Goal: Task Accomplishment & Management: Manage account settings

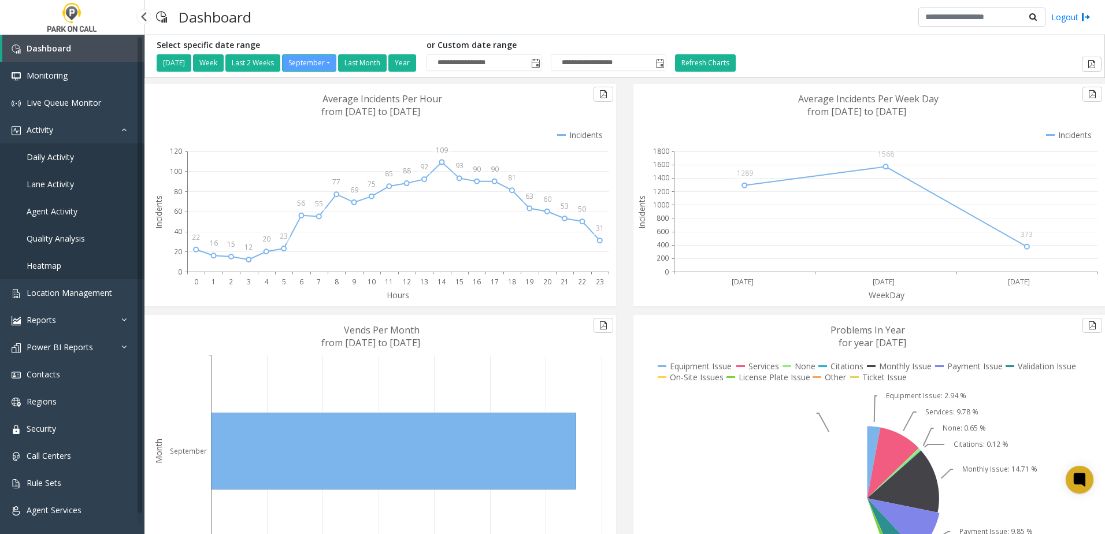
click at [80, 159] on link "Daily Activity" at bounding box center [72, 156] width 144 height 27
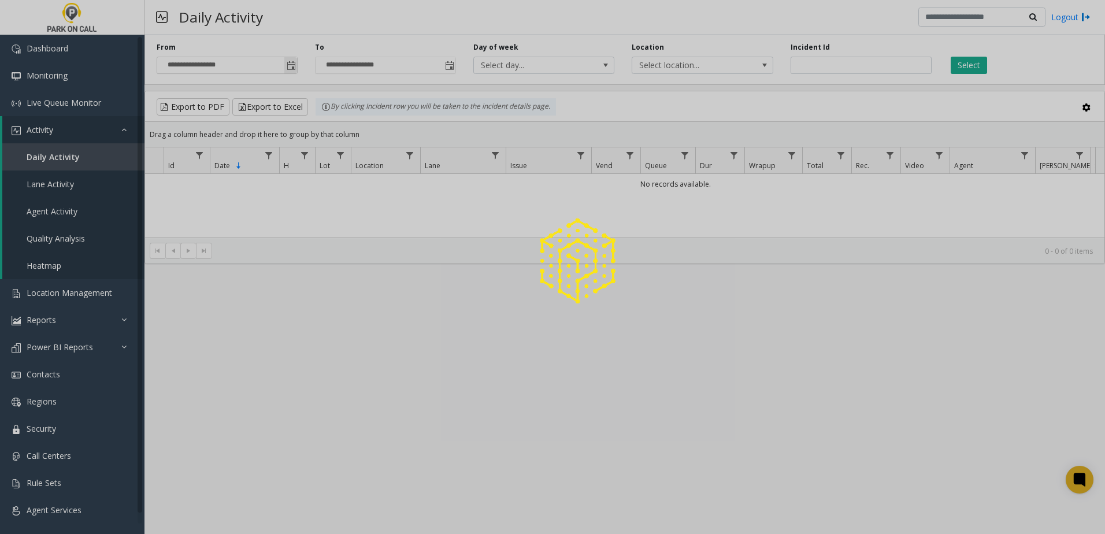
click at [293, 62] on span "Toggle popup" at bounding box center [291, 65] width 9 height 9
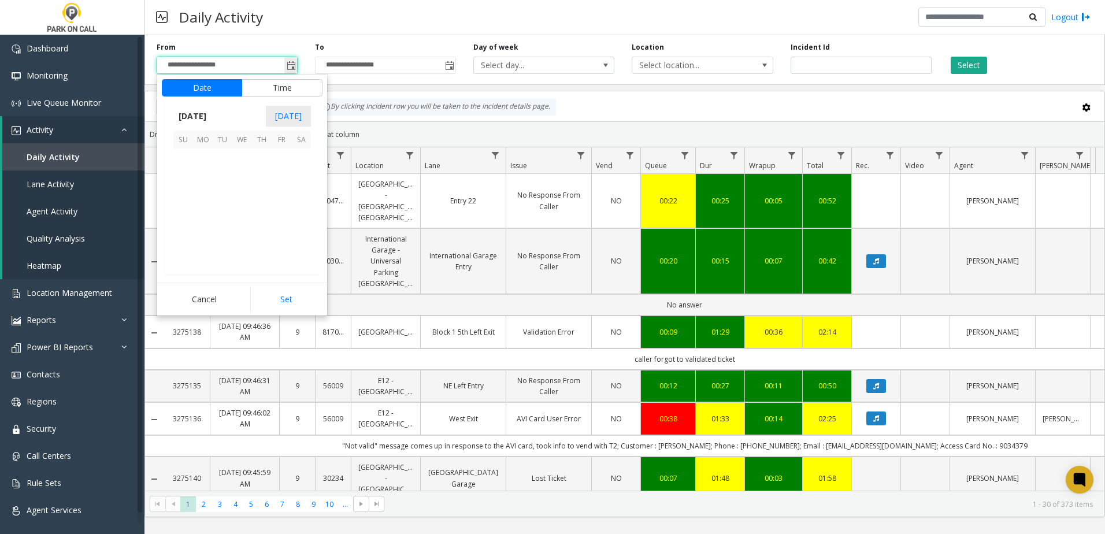
scroll to position [207400, 0]
click at [293, 61] on span "Toggle popup" at bounding box center [291, 65] width 9 height 9
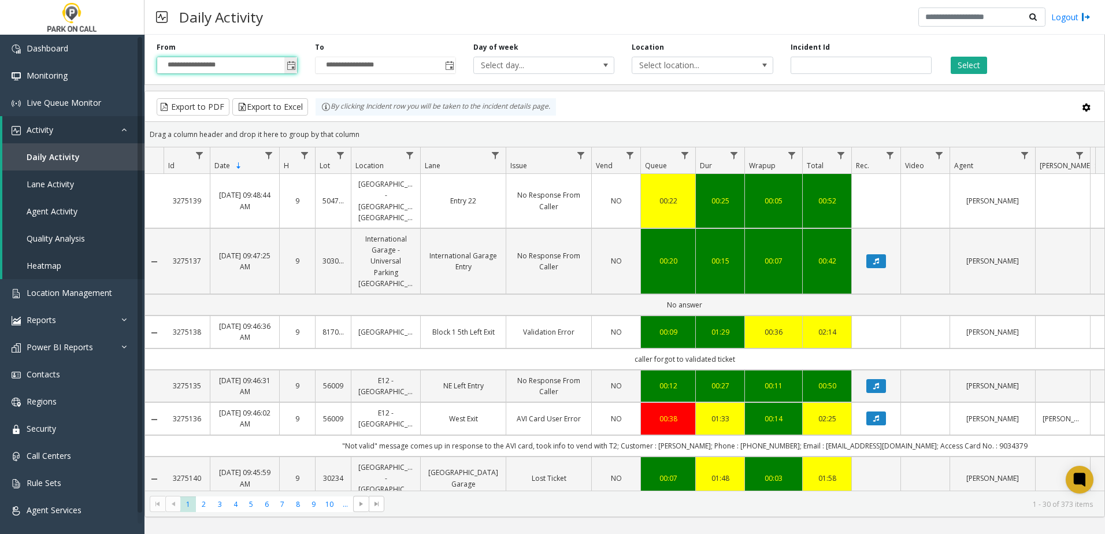
click at [293, 61] on span "Toggle popup" at bounding box center [291, 65] width 9 height 9
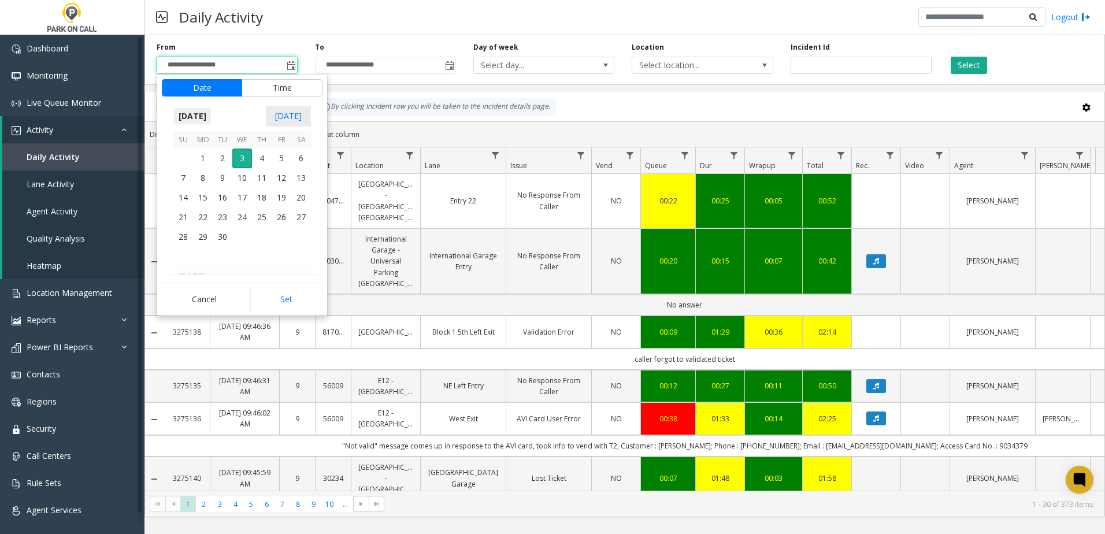
click at [212, 121] on span "September 2025" at bounding box center [192, 115] width 38 height 17
click at [264, 170] on span "Aug" at bounding box center [270, 169] width 28 height 28
click at [260, 221] on span "21" at bounding box center [262, 217] width 20 height 20
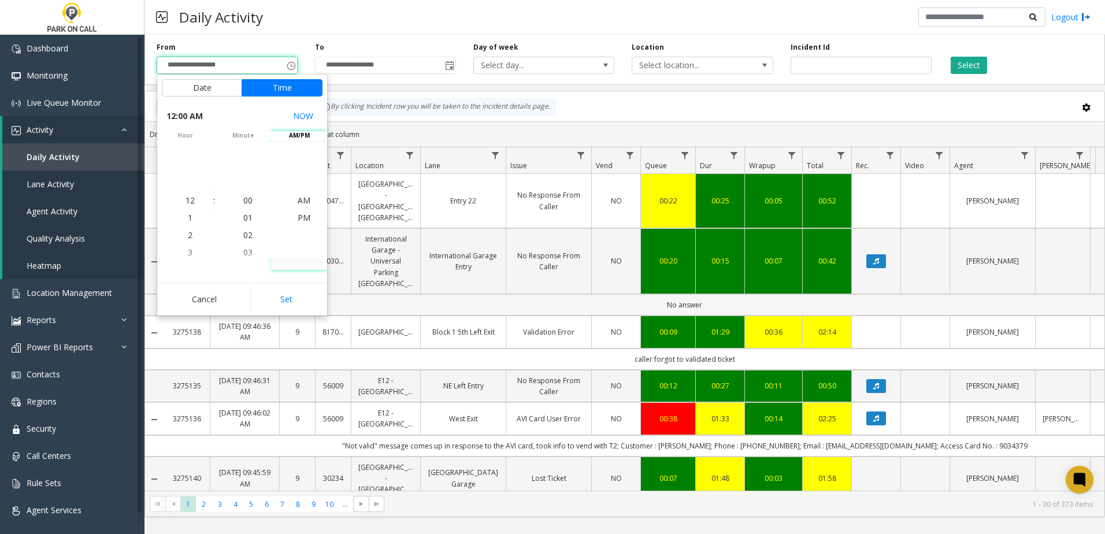
drag, startPoint x: 279, startPoint y: 309, endPoint x: 277, endPoint y: 300, distance: 9.3
click at [277, 307] on button "Set" at bounding box center [286, 299] width 73 height 25
type input "**********"
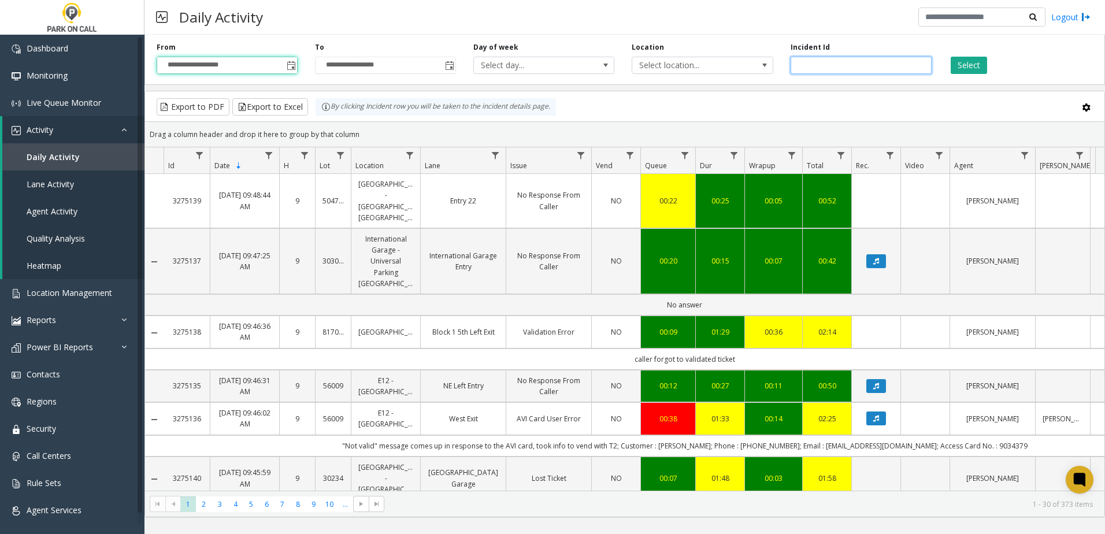
click at [822, 64] on input "number" at bounding box center [861, 65] width 141 height 17
type input "****"
click at [955, 69] on button "Select" at bounding box center [969, 65] width 36 height 17
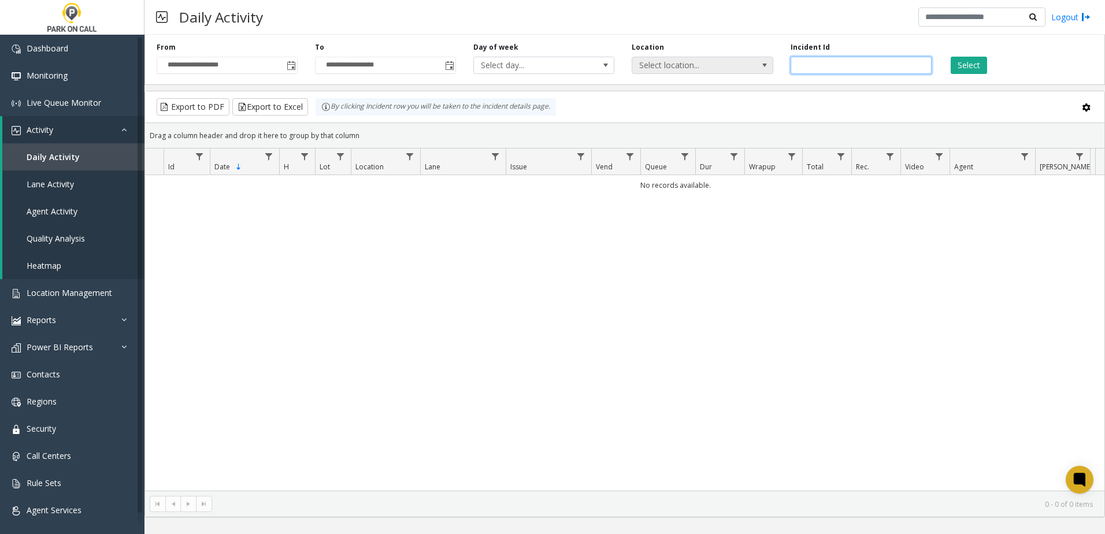
drag, startPoint x: 822, startPoint y: 64, endPoint x: 714, endPoint y: 62, distance: 108.6
click at [714, 62] on div "**********" at bounding box center [624, 57] width 960 height 55
click at [703, 62] on span "Select location..." at bounding box center [688, 65] width 112 height 16
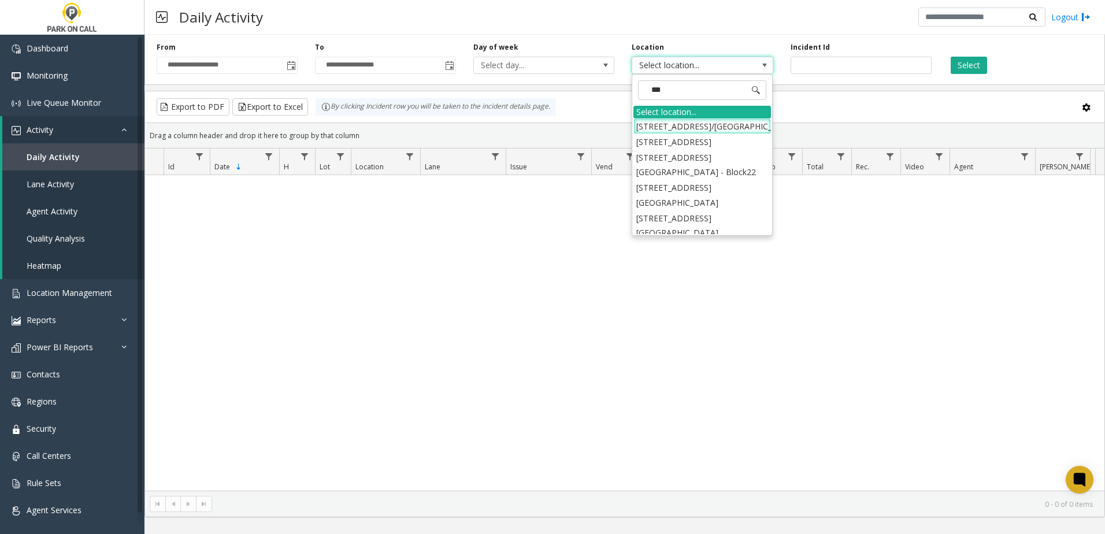
type input "****"
click at [686, 208] on li "407802 1001 17th St Garage - Parkwell" at bounding box center [702, 203] width 138 height 16
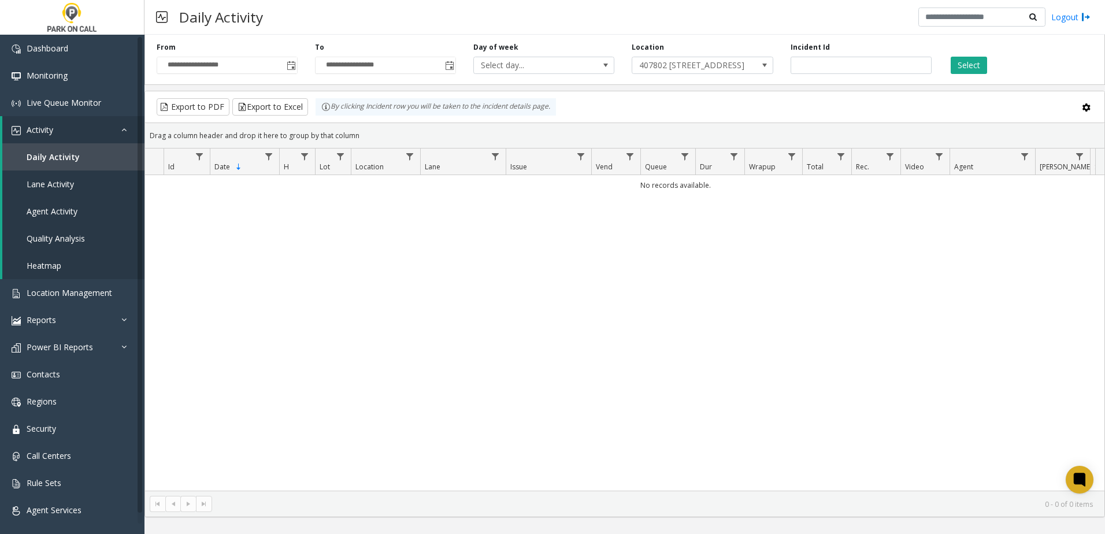
click at [977, 55] on div "Select" at bounding box center [1019, 58] width 158 height 32
click at [977, 58] on button "Select" at bounding box center [969, 65] width 36 height 17
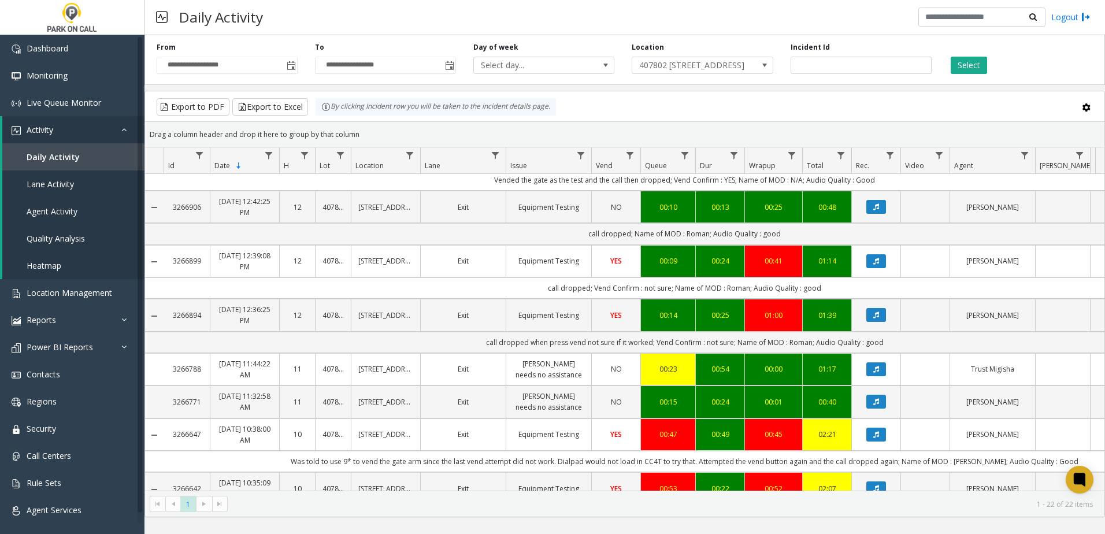
scroll to position [1039, 0]
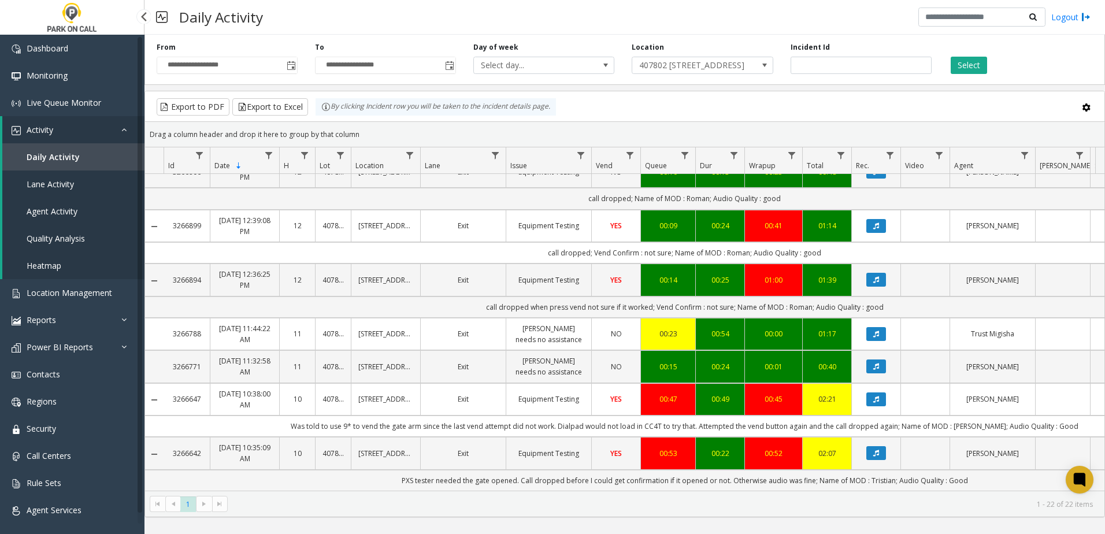
click at [61, 155] on span "Daily Activity" at bounding box center [53, 156] width 53 height 11
click at [814, 58] on input "number" at bounding box center [861, 65] width 141 height 17
type input "*******"
click at [958, 66] on button "Select" at bounding box center [969, 65] width 36 height 17
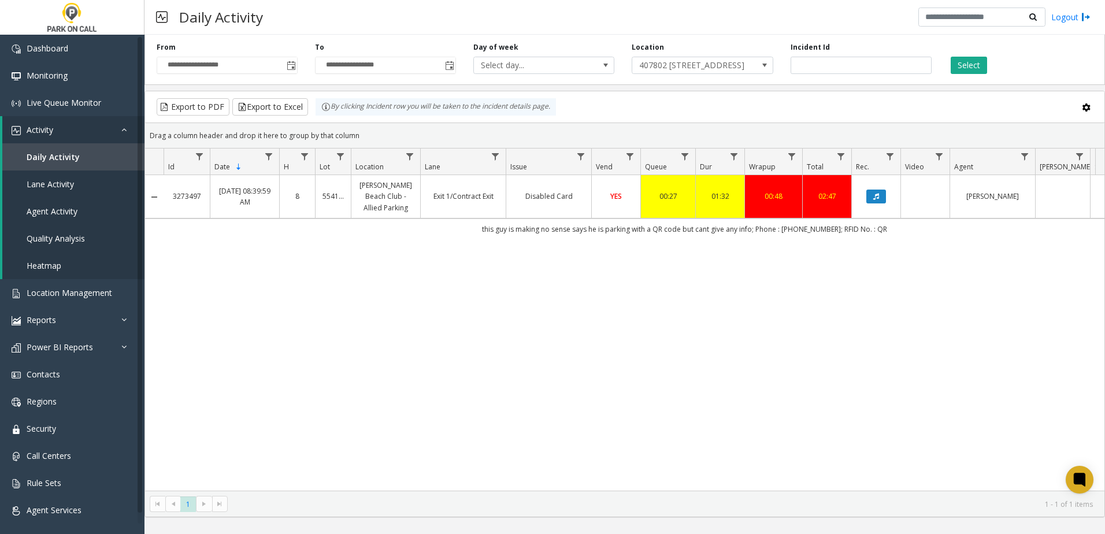
click at [1102, 10] on div "Daily Activity Logout" at bounding box center [624, 17] width 960 height 35
click at [365, 360] on div "3273497 Sep 2, 2025 08:39:59 AM 8 554160 Calhoun Beach Club - Allied Parking Ex…" at bounding box center [624, 333] width 959 height 316
click at [880, 199] on button "Data table" at bounding box center [876, 197] width 20 height 14
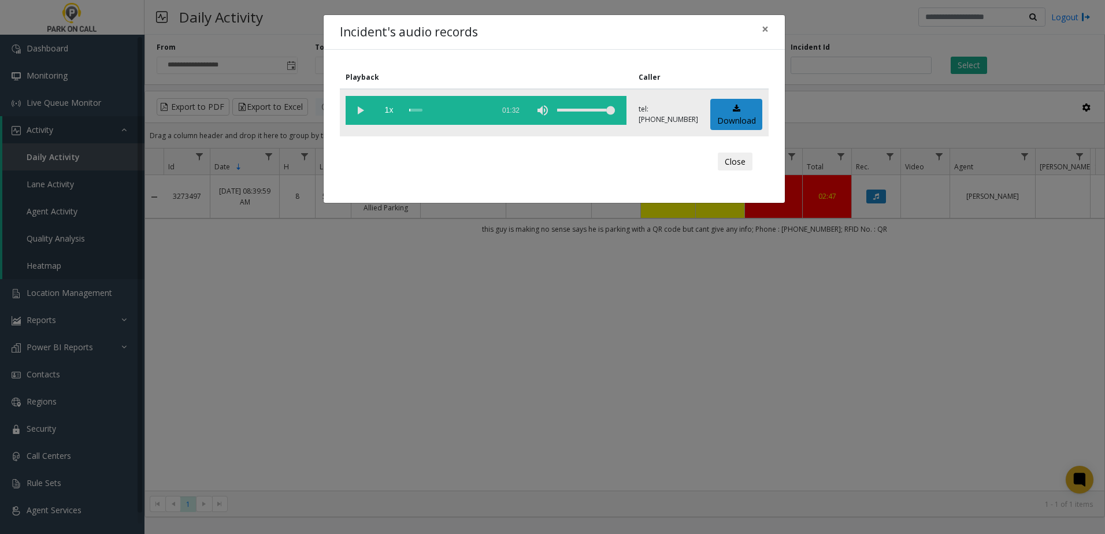
click at [353, 108] on vg-play-pause at bounding box center [360, 110] width 29 height 29
click at [569, 167] on div "Close" at bounding box center [554, 161] width 413 height 35
click at [767, 26] on span "×" at bounding box center [765, 29] width 7 height 16
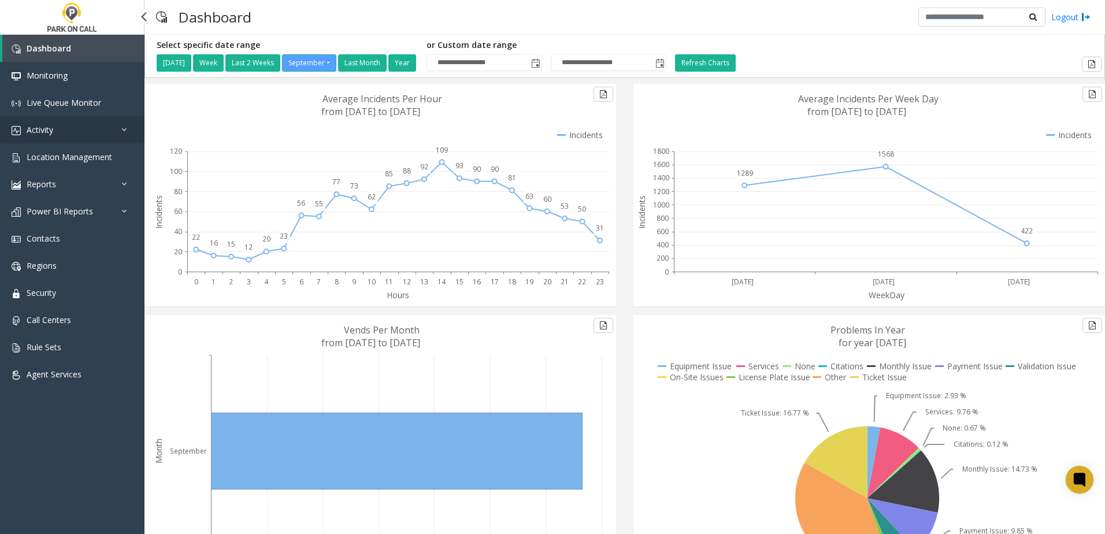
click at [80, 134] on link "Activity" at bounding box center [72, 129] width 144 height 27
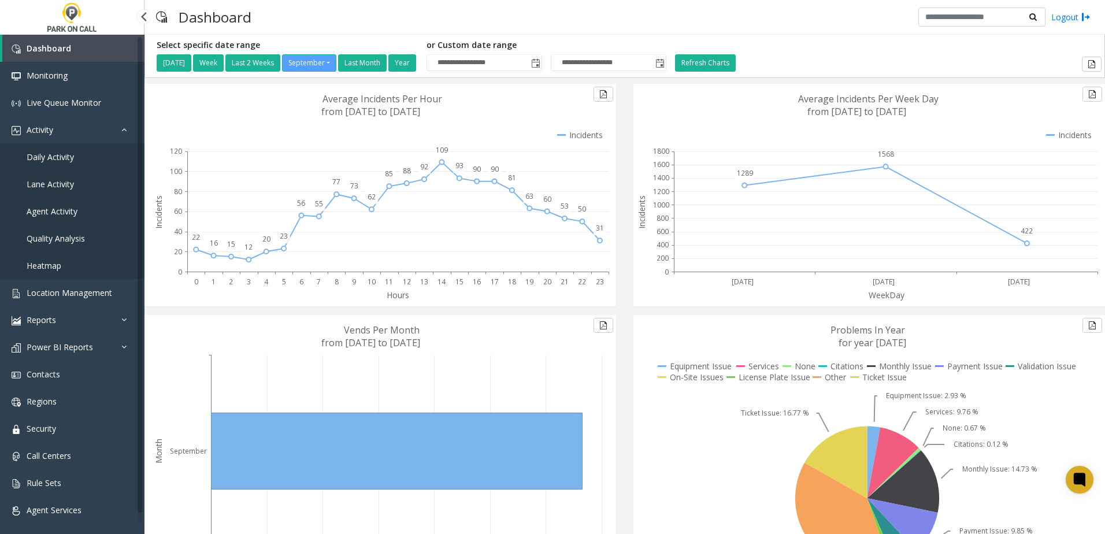
click at [73, 157] on span "Daily Activity" at bounding box center [50, 156] width 47 height 11
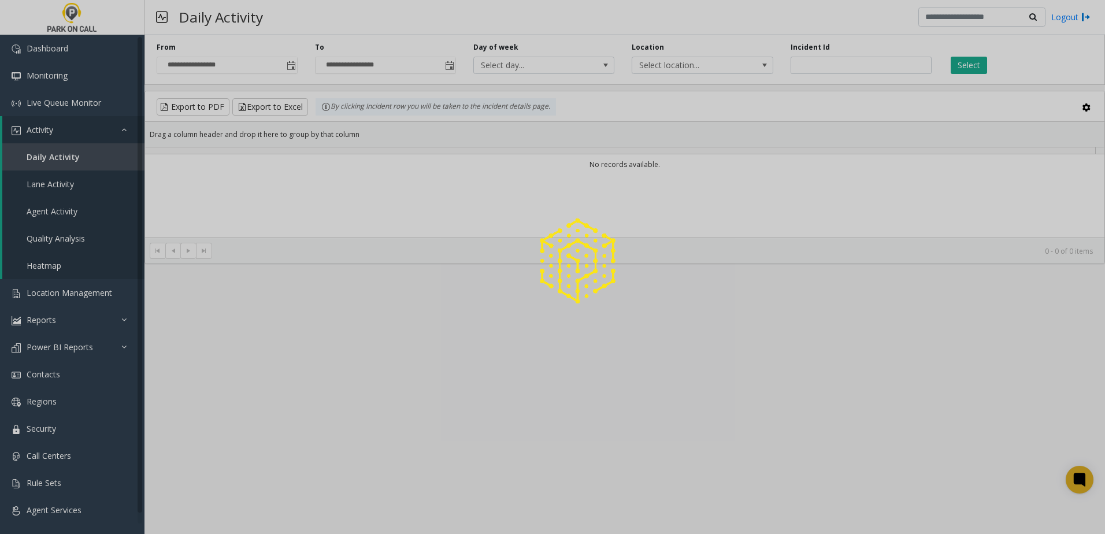
click at [892, 58] on div at bounding box center [552, 267] width 1105 height 534
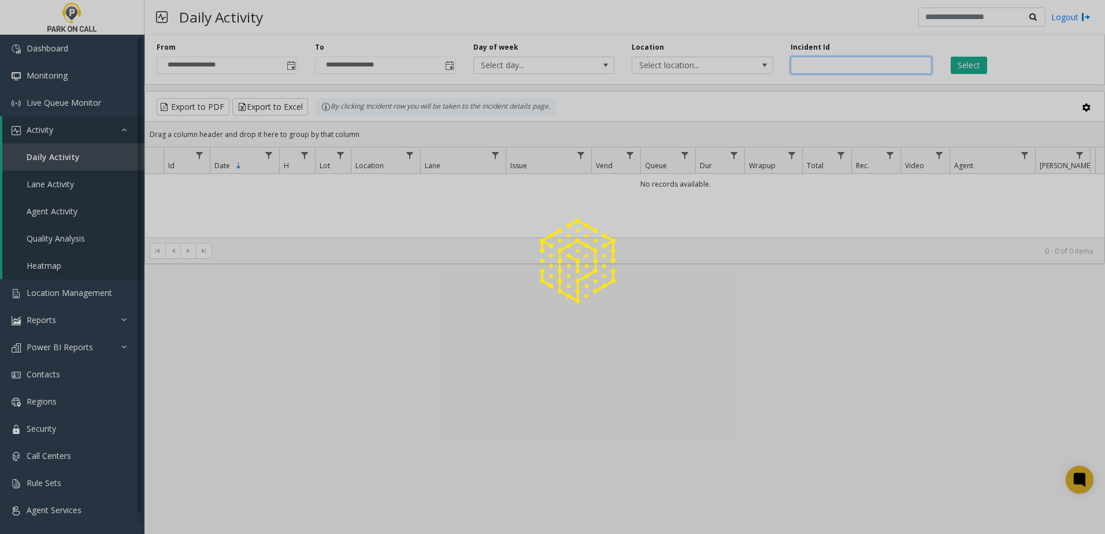
click at [881, 66] on input "number" at bounding box center [861, 65] width 141 height 17
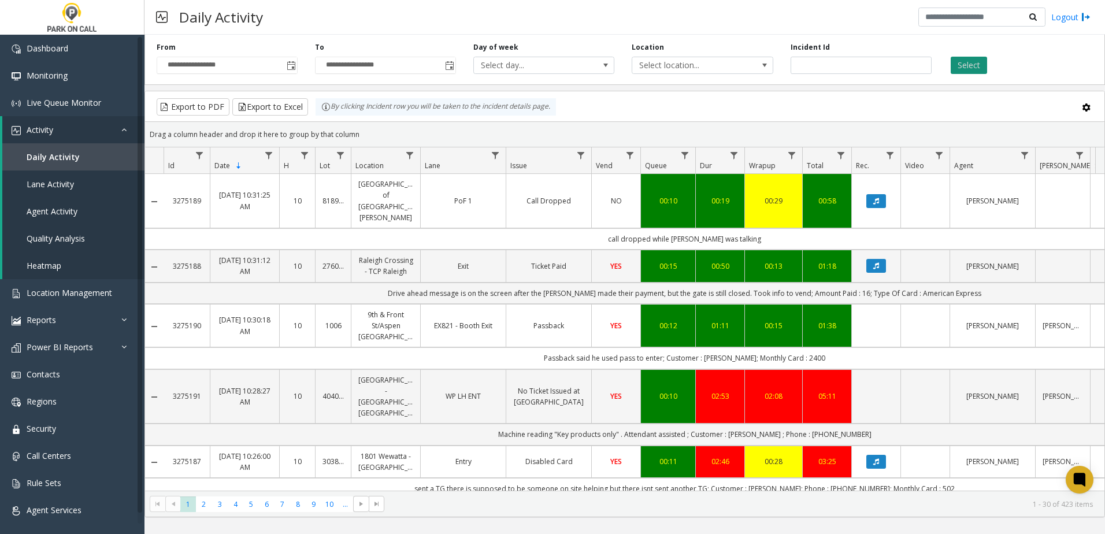
click at [953, 58] on button "Select" at bounding box center [969, 65] width 36 height 17
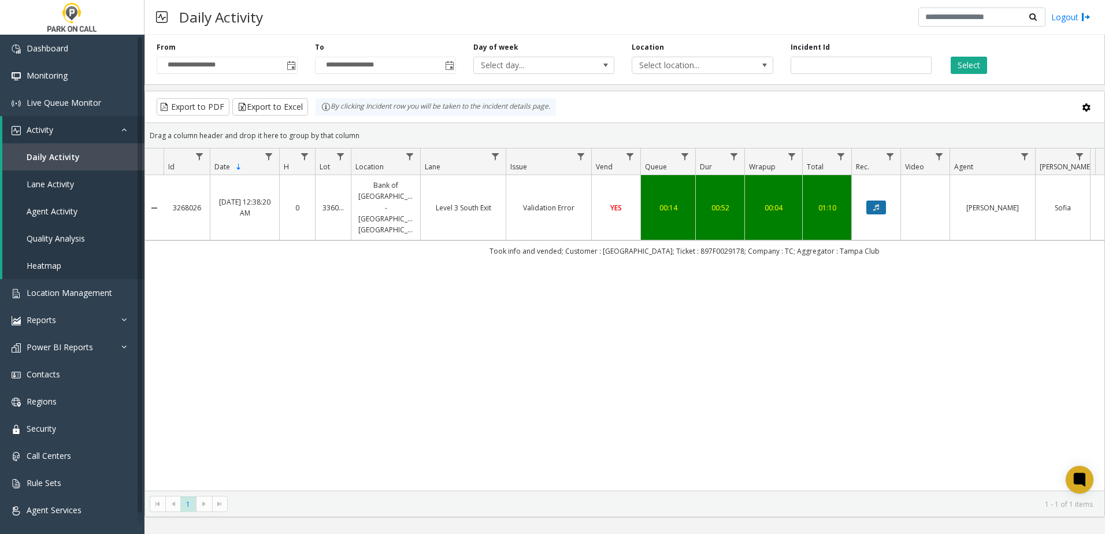
click at [877, 204] on icon "Data table" at bounding box center [876, 207] width 6 height 7
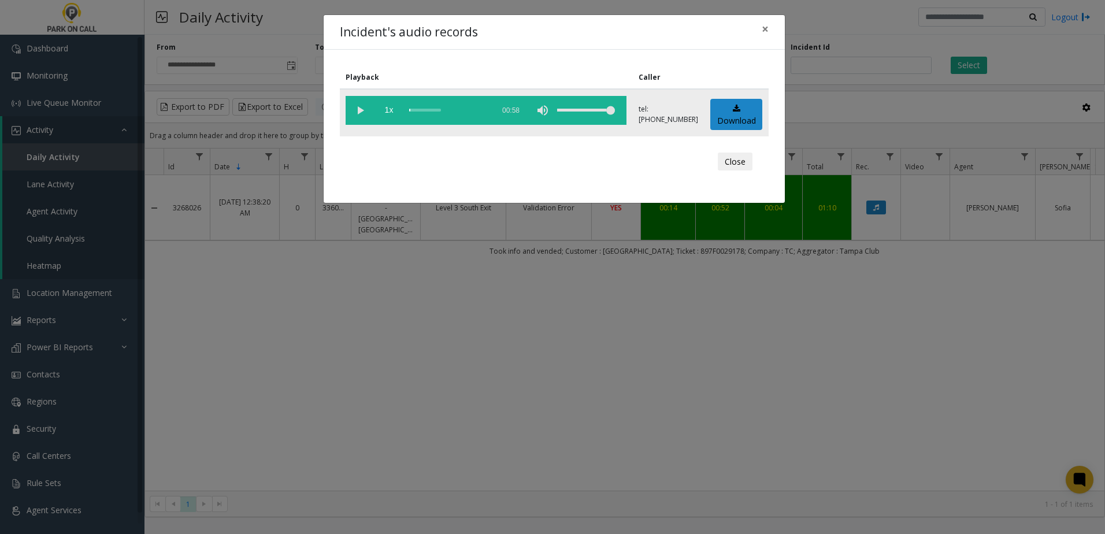
click at [353, 109] on vg-play-pause at bounding box center [360, 110] width 29 height 29
click at [763, 33] on span "×" at bounding box center [765, 29] width 7 height 16
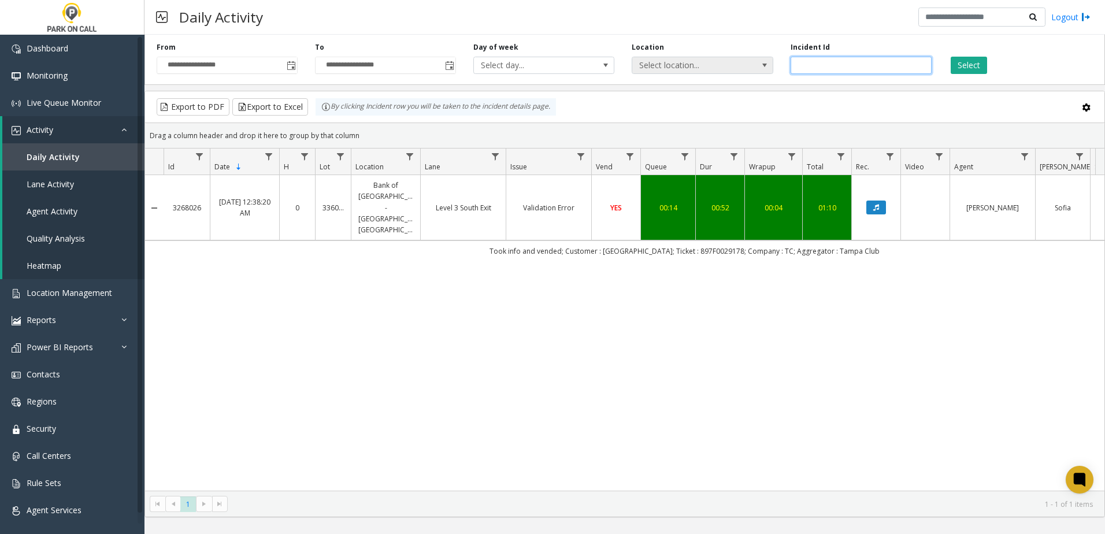
drag, startPoint x: 836, startPoint y: 69, endPoint x: 692, endPoint y: 66, distance: 143.4
click at [693, 68] on div "**********" at bounding box center [624, 57] width 960 height 55
click at [969, 51] on div "Select" at bounding box center [1019, 58] width 158 height 32
click at [969, 58] on button "Select" at bounding box center [969, 65] width 36 height 17
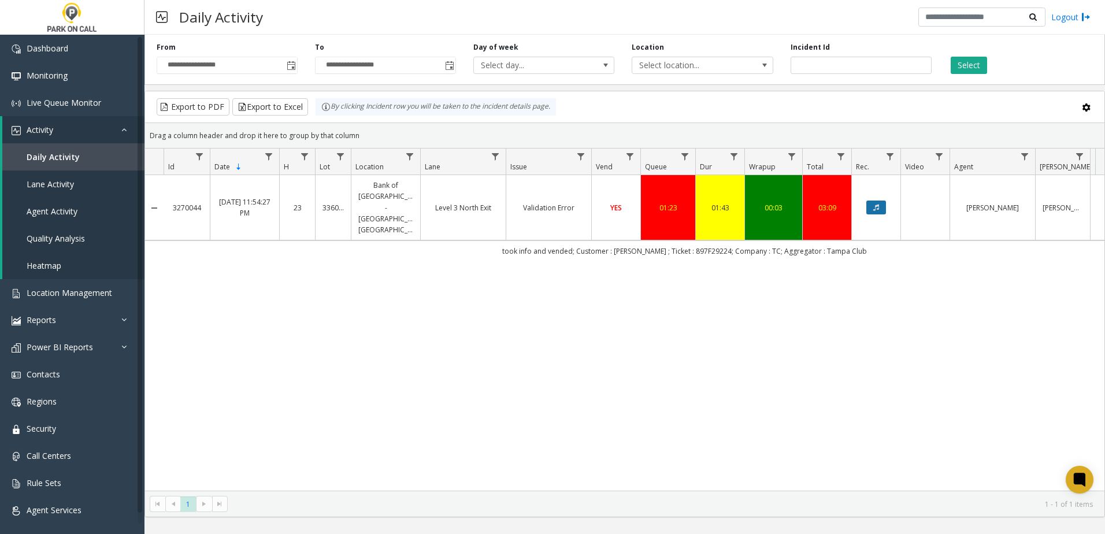
click at [870, 201] on button "Data table" at bounding box center [876, 208] width 20 height 14
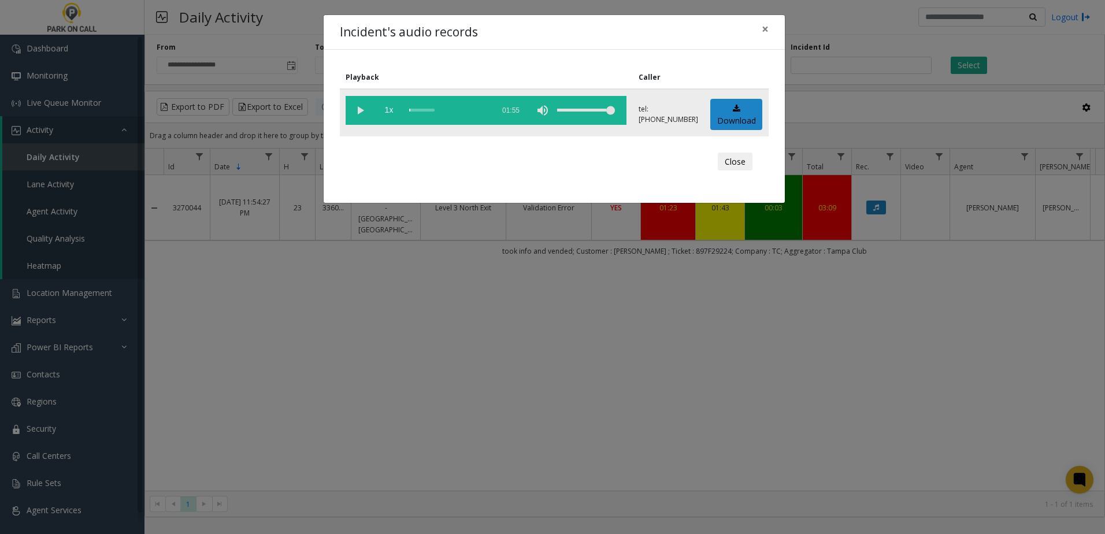
click at [352, 108] on vg-play-pause at bounding box center [360, 110] width 29 height 29
click at [743, 124] on link "Download" at bounding box center [736, 115] width 52 height 32
click at [767, 27] on span "×" at bounding box center [765, 29] width 7 height 16
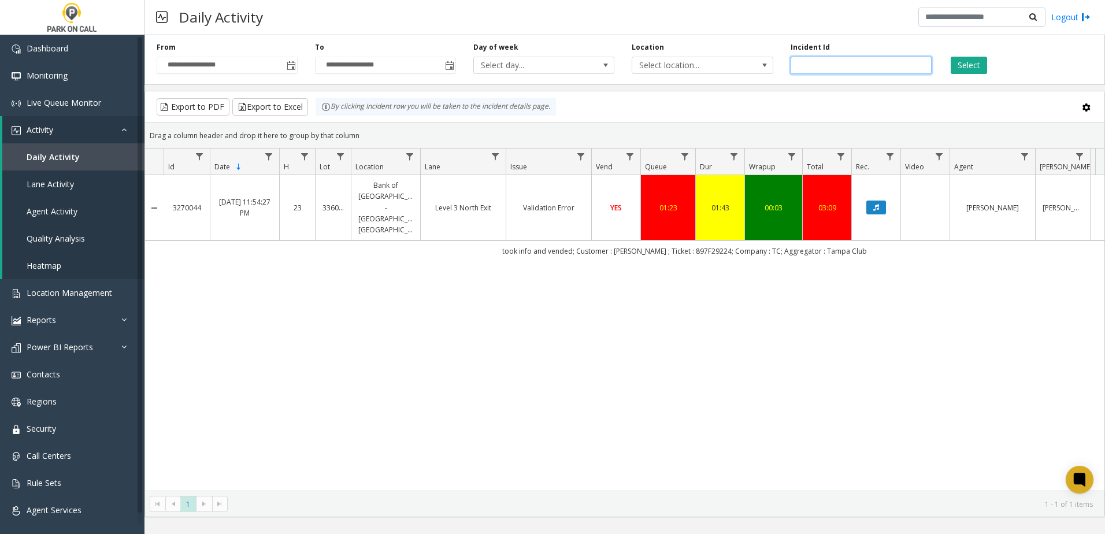
drag, startPoint x: 837, startPoint y: 62, endPoint x: 714, endPoint y: 53, distance: 123.5
click at [714, 53] on div "**********" at bounding box center [624, 57] width 960 height 55
click at [962, 59] on button "Select" at bounding box center [969, 65] width 36 height 17
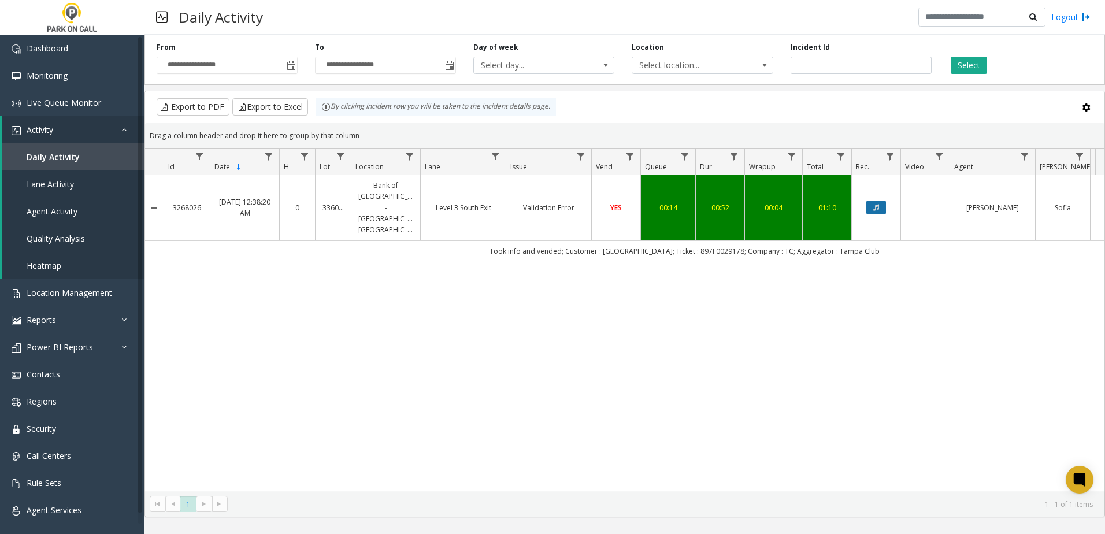
click at [881, 201] on button "Data table" at bounding box center [876, 208] width 20 height 14
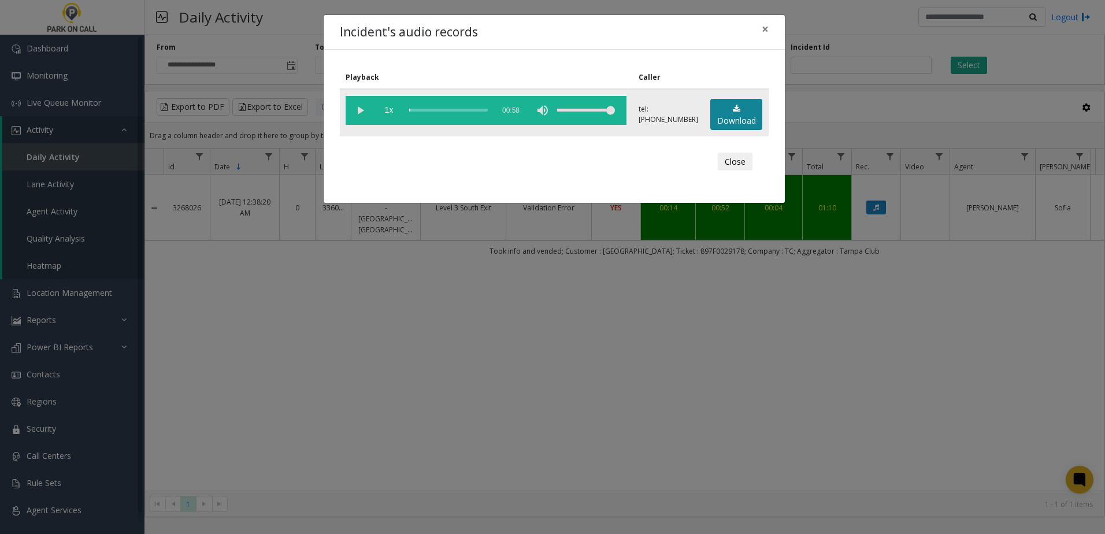
click at [731, 117] on link "Download" at bounding box center [736, 115] width 52 height 32
click at [762, 28] on span "×" at bounding box center [765, 29] width 7 height 16
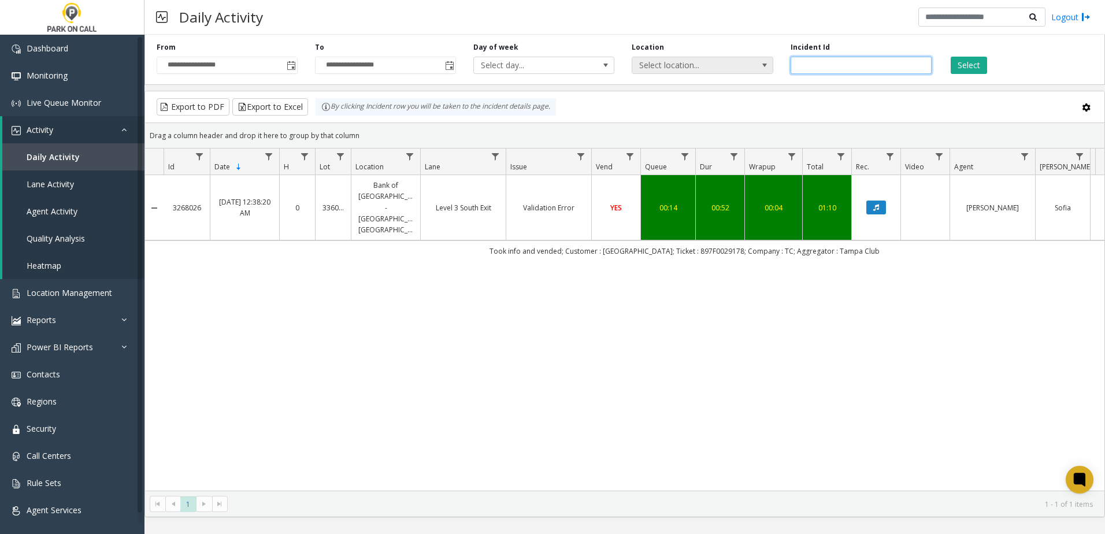
drag, startPoint x: 832, startPoint y: 61, endPoint x: 691, endPoint y: 61, distance: 141.6
click at [690, 62] on div "**********" at bounding box center [624, 57] width 960 height 55
type input "*******"
click at [974, 62] on button "Select" at bounding box center [969, 65] width 36 height 17
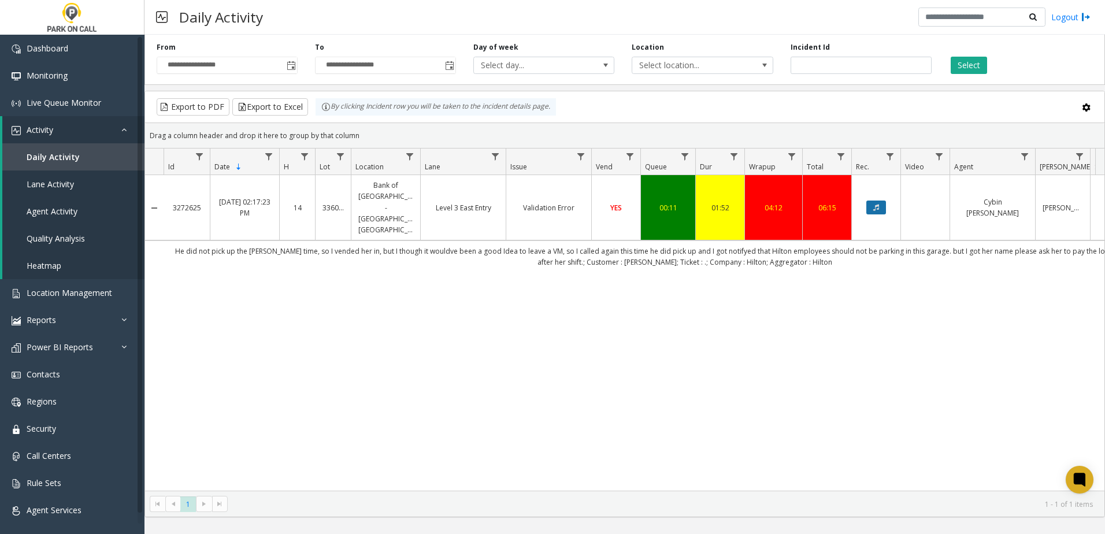
click at [873, 204] on icon "Data table" at bounding box center [876, 207] width 6 height 7
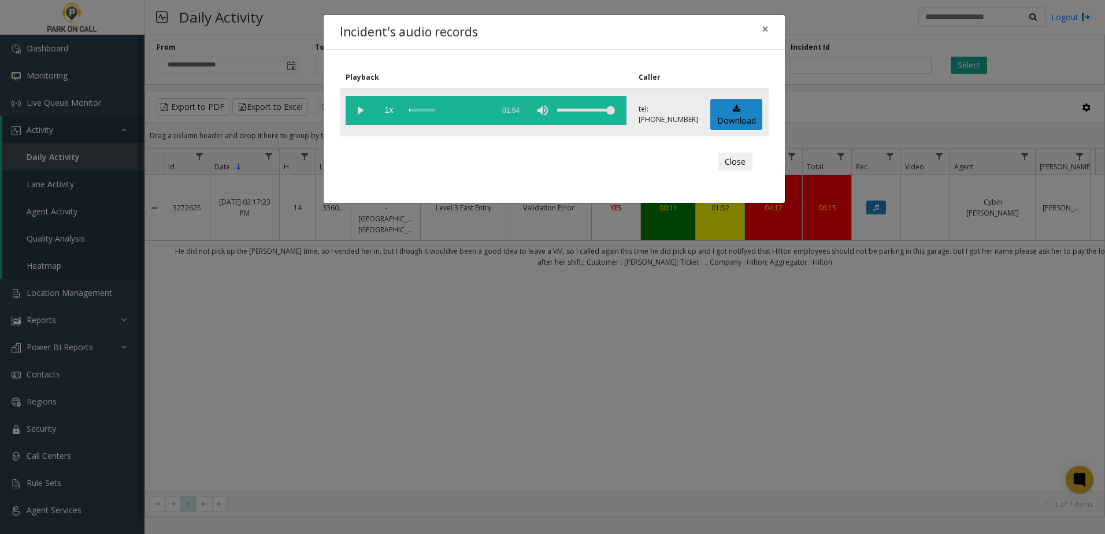
click at [361, 113] on vg-play-pause at bounding box center [360, 110] width 29 height 29
click at [386, 111] on span "1x" at bounding box center [388, 110] width 29 height 29
click at [559, 312] on div "Incident's audio records × Playback Caller 1.5x 01:54 tel:3360229003 Download C…" at bounding box center [552, 267] width 1105 height 534
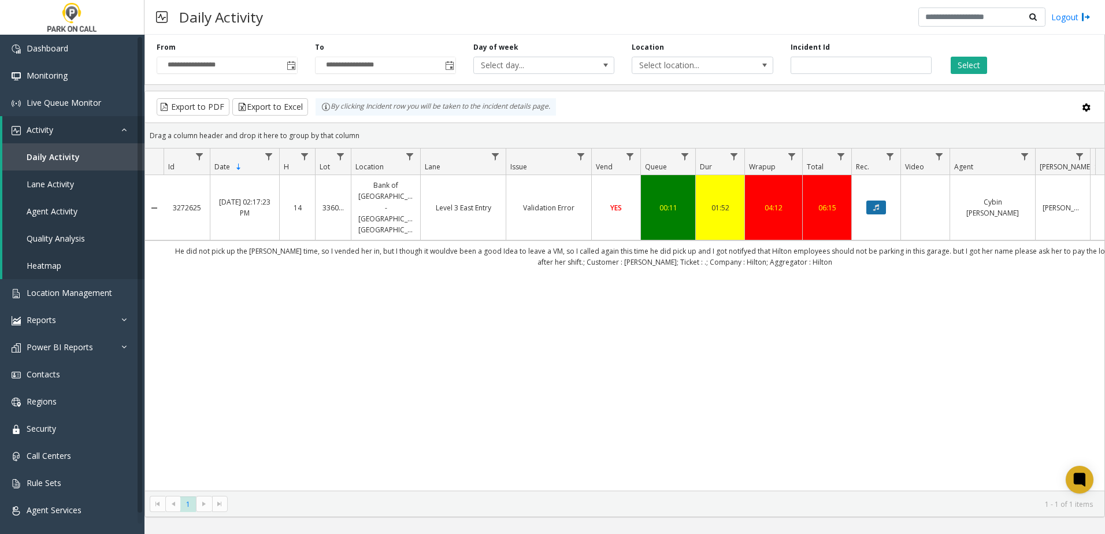
click at [872, 201] on button "Data table" at bounding box center [876, 208] width 20 height 14
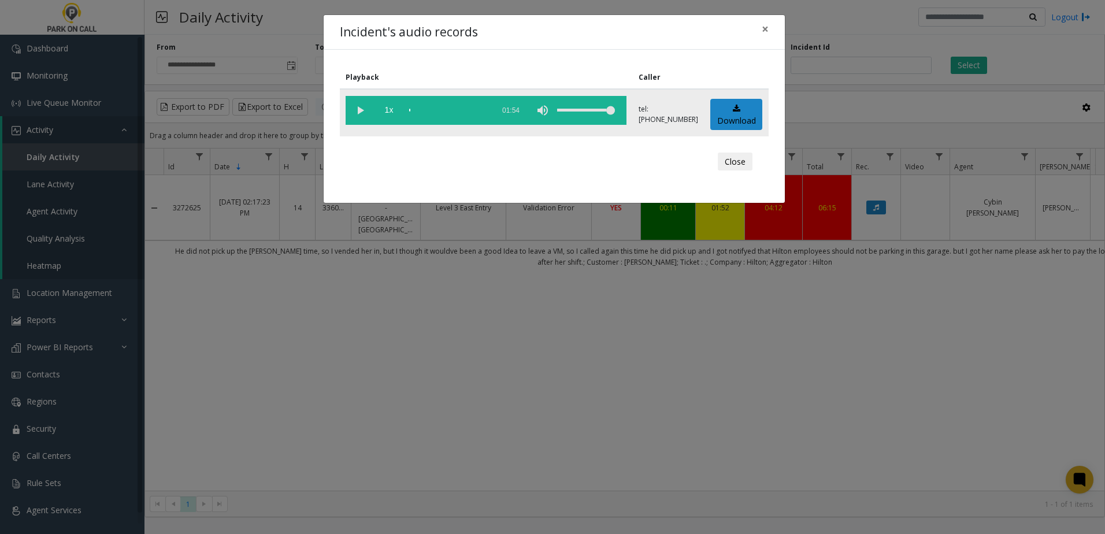
click at [362, 111] on vg-play-pause at bounding box center [360, 110] width 29 height 29
click at [415, 110] on div "scrub bar" at bounding box center [448, 110] width 79 height 29
click at [765, 25] on span "×" at bounding box center [765, 29] width 7 height 16
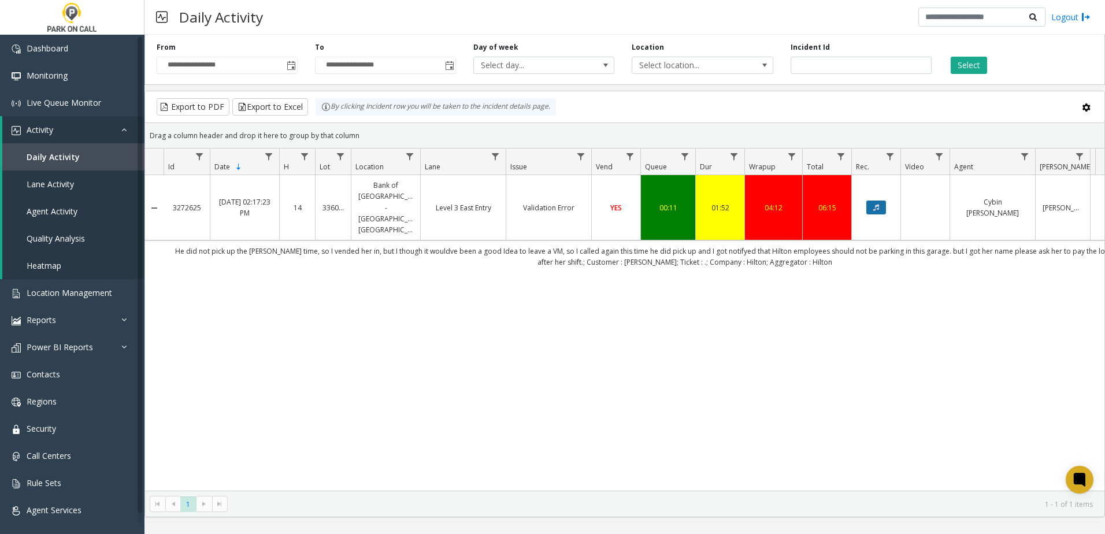
click at [874, 203] on button "Data table" at bounding box center [876, 208] width 20 height 14
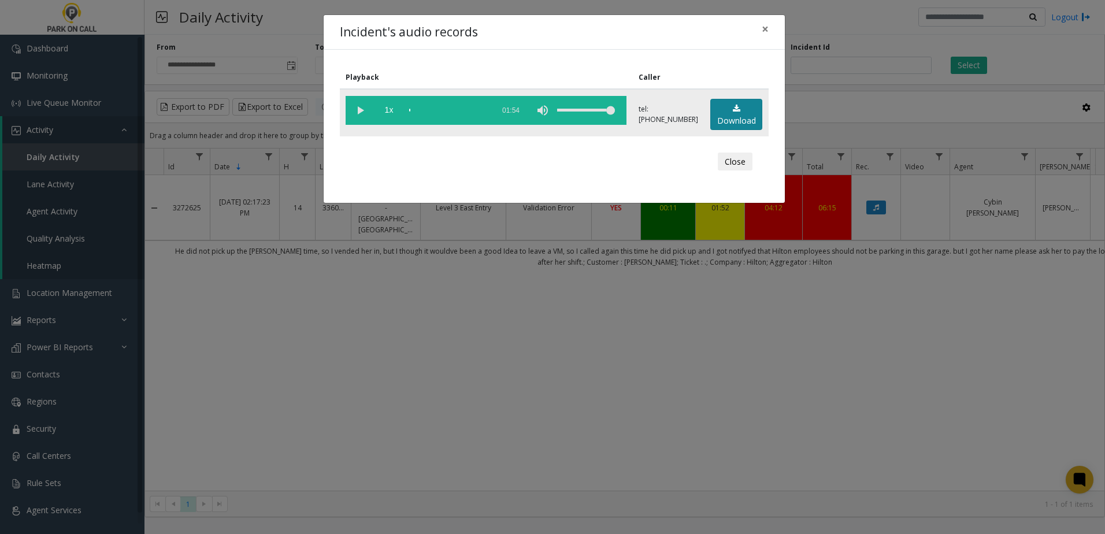
click at [750, 120] on link "Download" at bounding box center [736, 115] width 52 height 32
click at [770, 29] on button "×" at bounding box center [765, 29] width 23 height 28
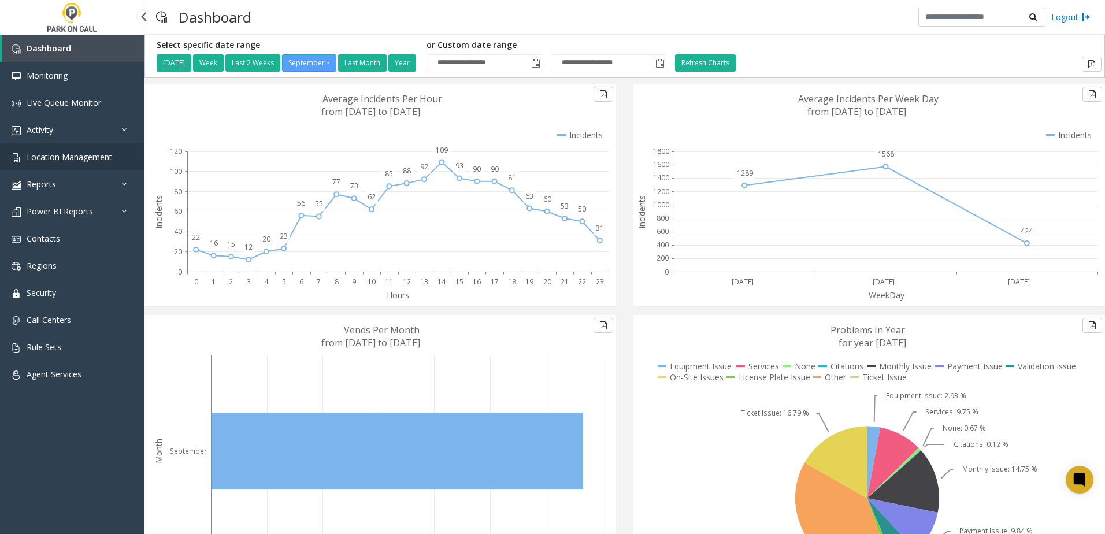
click at [98, 158] on span "Location Management" at bounding box center [70, 156] width 86 height 11
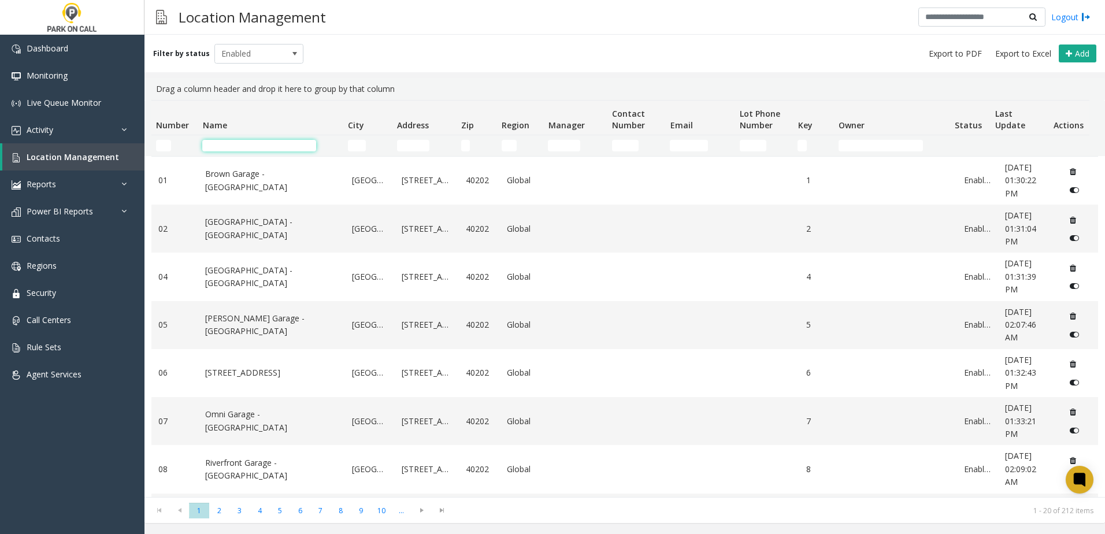
click at [235, 151] on input "Name Filter" at bounding box center [259, 146] width 114 height 12
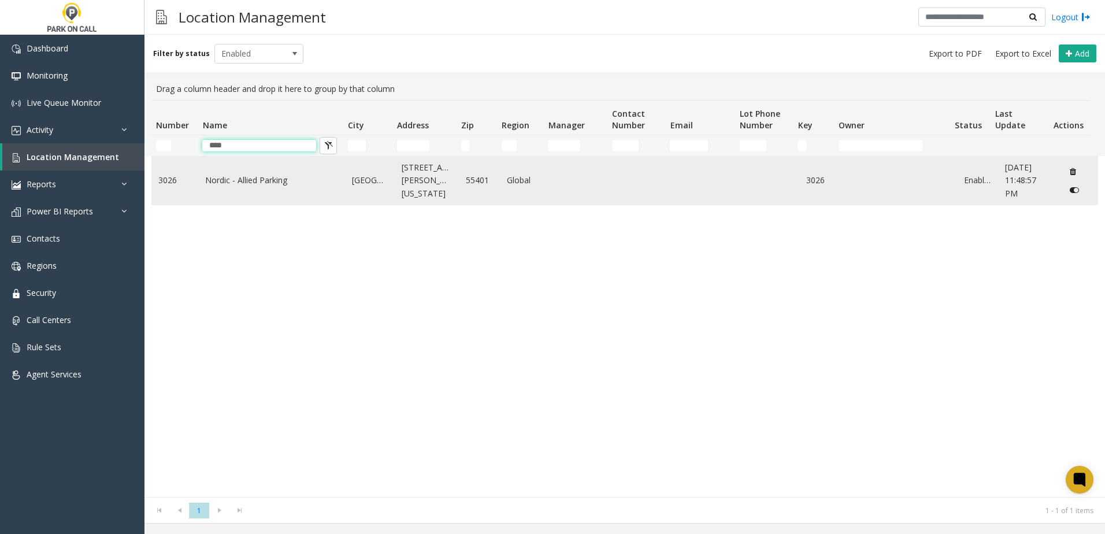
type input "****"
click at [232, 166] on td "Nordic - Allied Parking" at bounding box center [271, 181] width 147 height 48
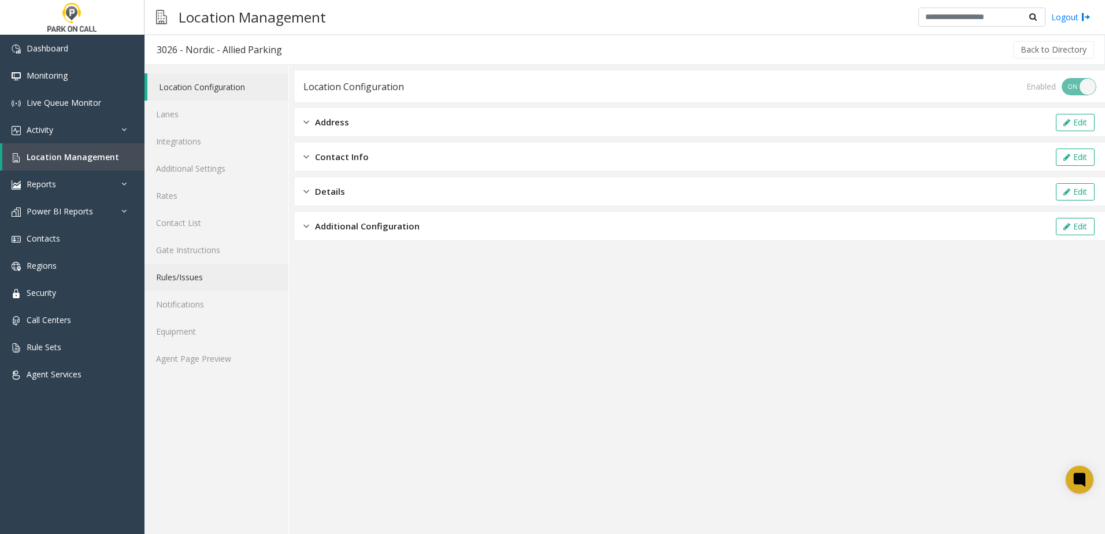
click at [202, 268] on link "Rules/Issues" at bounding box center [216, 277] width 144 height 27
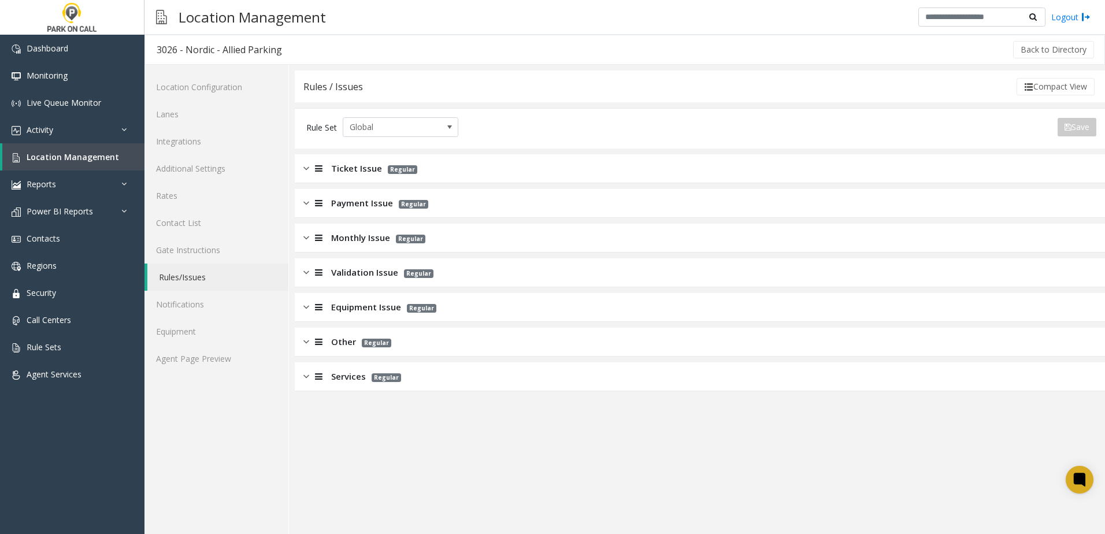
click at [344, 233] on span "Monthly Issue" at bounding box center [360, 237] width 59 height 13
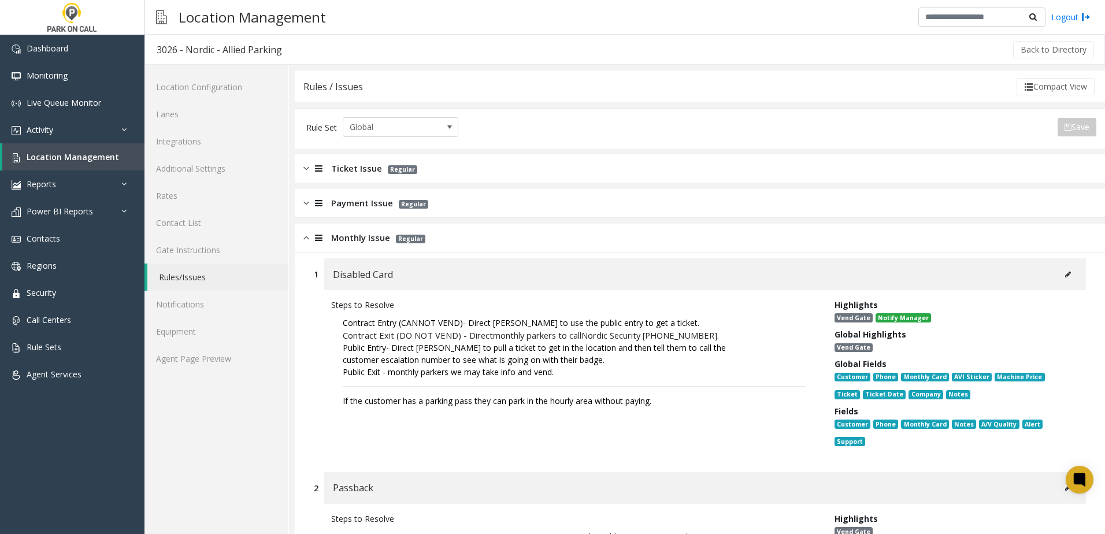
click at [372, 236] on span "Monthly Issue" at bounding box center [360, 237] width 59 height 13
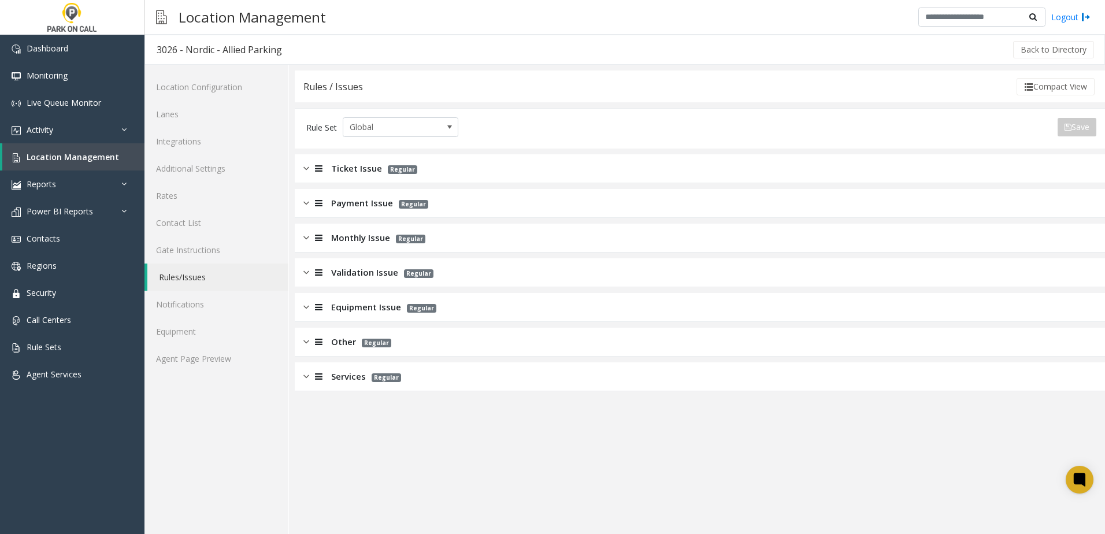
click at [373, 270] on span "Validation Issue" at bounding box center [364, 272] width 67 height 13
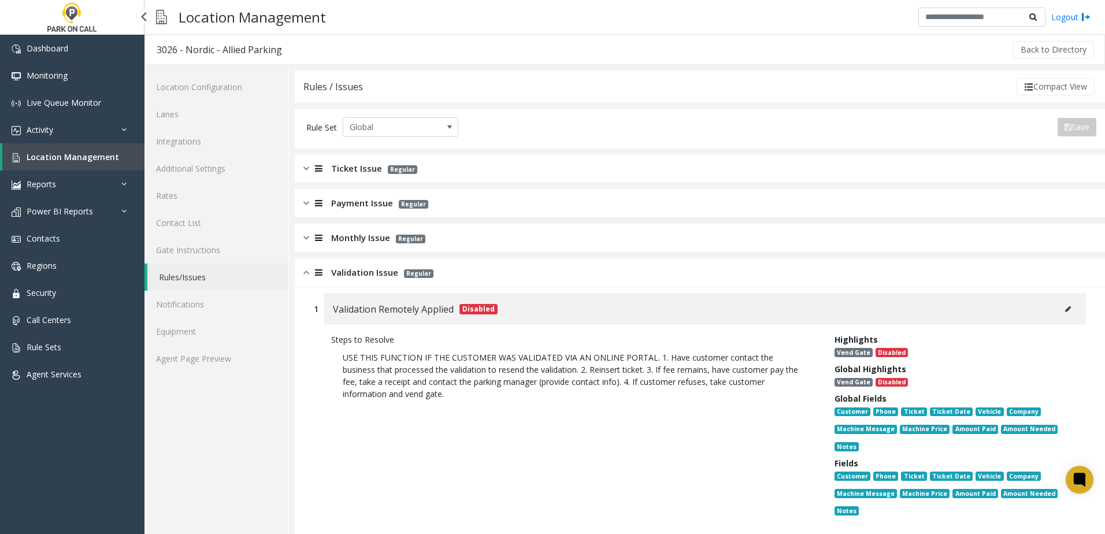
click at [96, 158] on span "Location Management" at bounding box center [73, 156] width 92 height 11
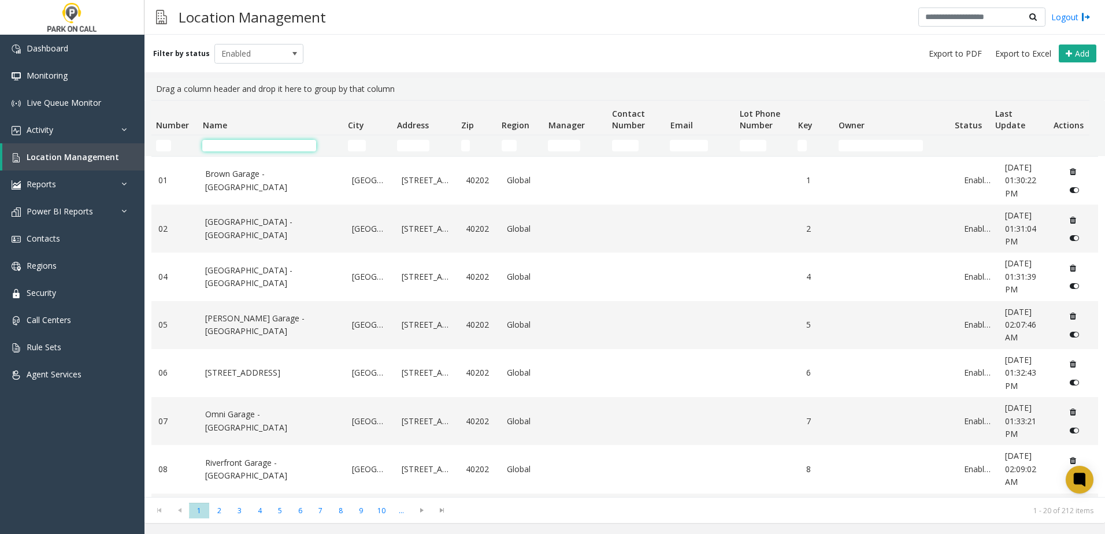
click at [288, 148] on input "Name Filter" at bounding box center [259, 146] width 114 height 12
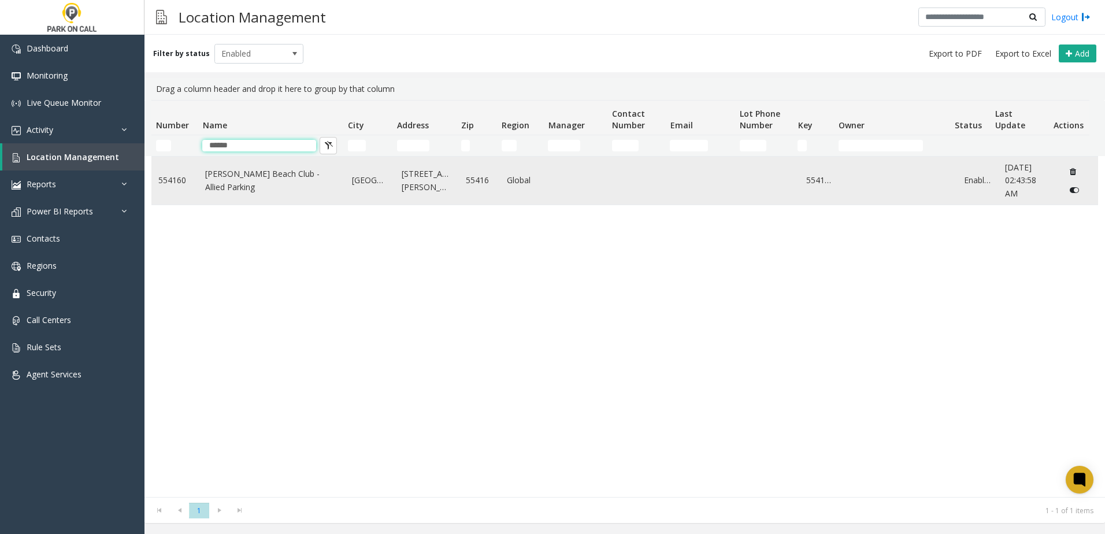
type input "******"
click at [265, 171] on link "[PERSON_NAME] Beach Club - Allied Parking" at bounding box center [271, 181] width 133 height 26
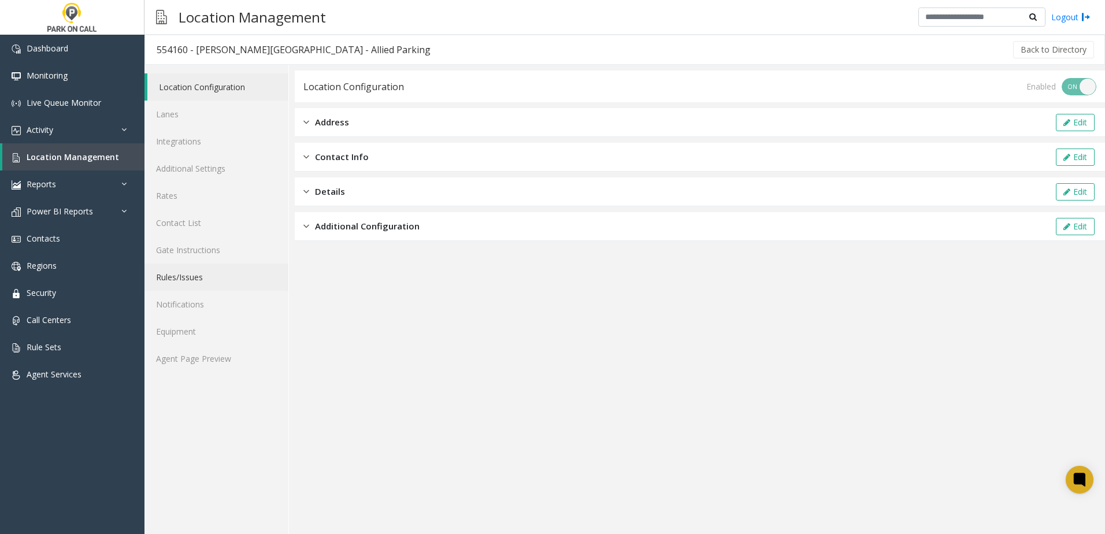
click at [227, 279] on link "Rules/Issues" at bounding box center [216, 277] width 144 height 27
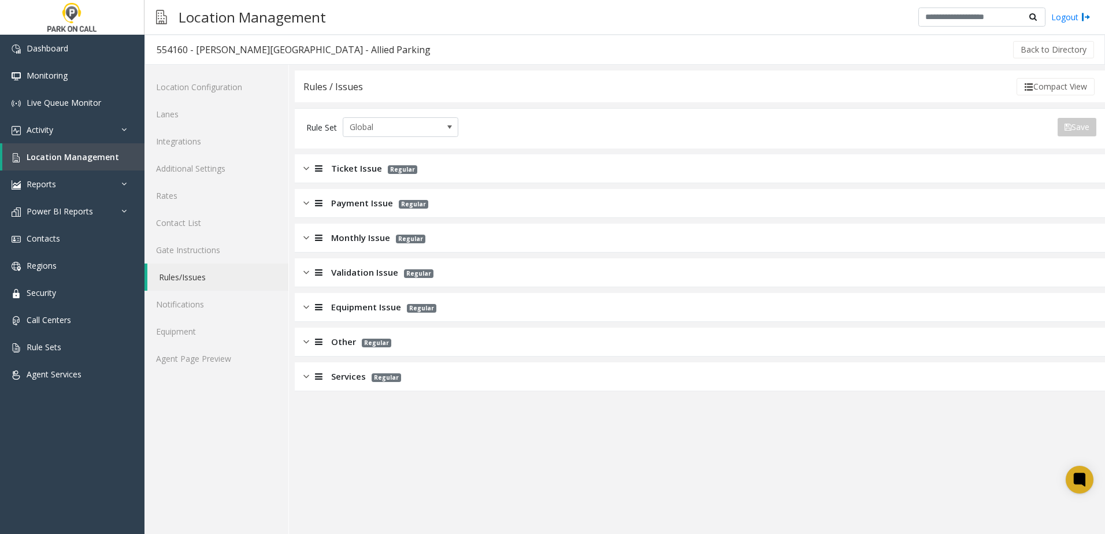
click at [354, 279] on span "Validation Issue" at bounding box center [364, 272] width 67 height 13
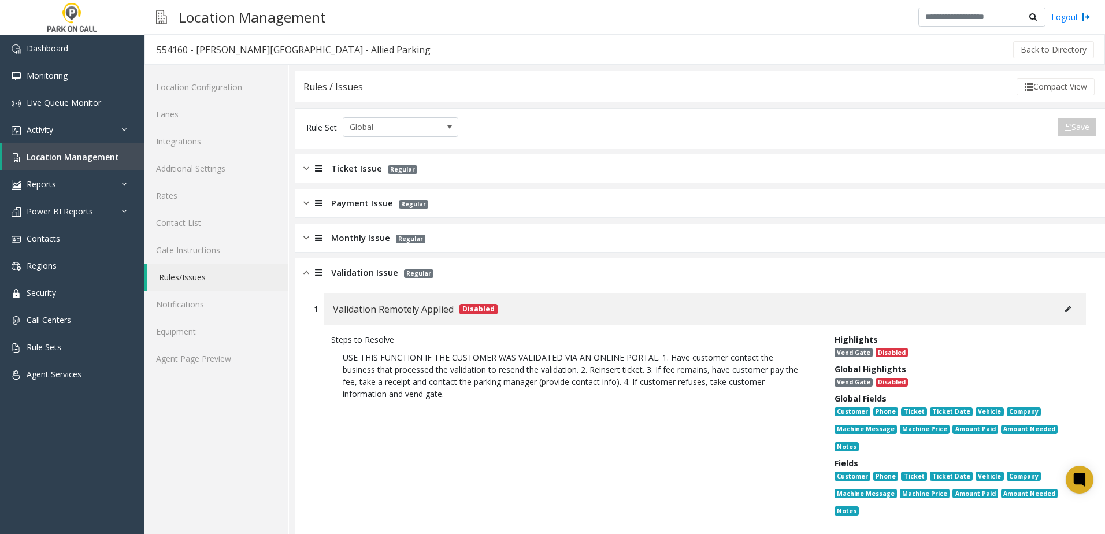
scroll to position [347, 0]
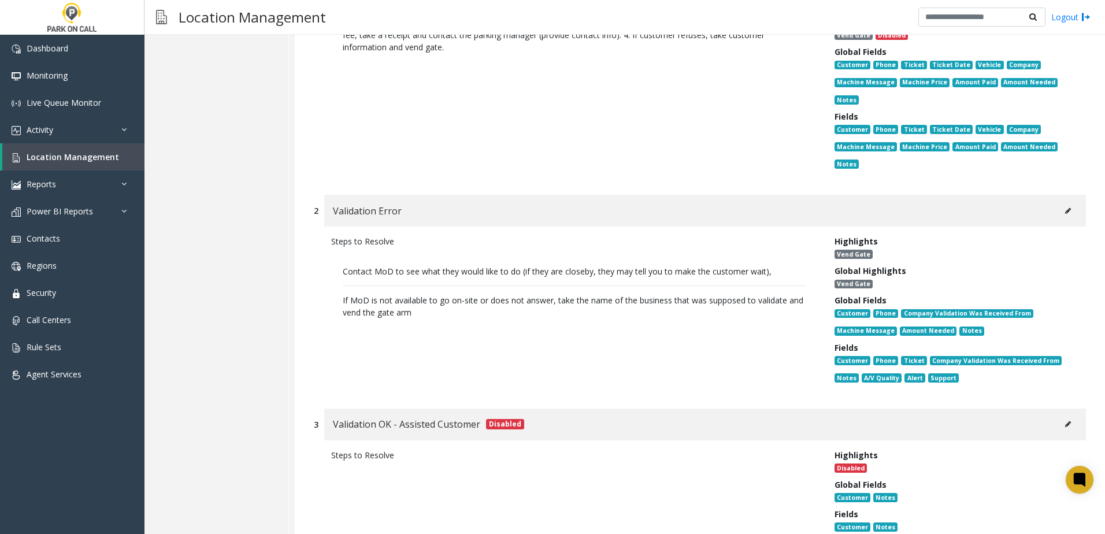
click at [1065, 214] on icon at bounding box center [1068, 210] width 6 height 7
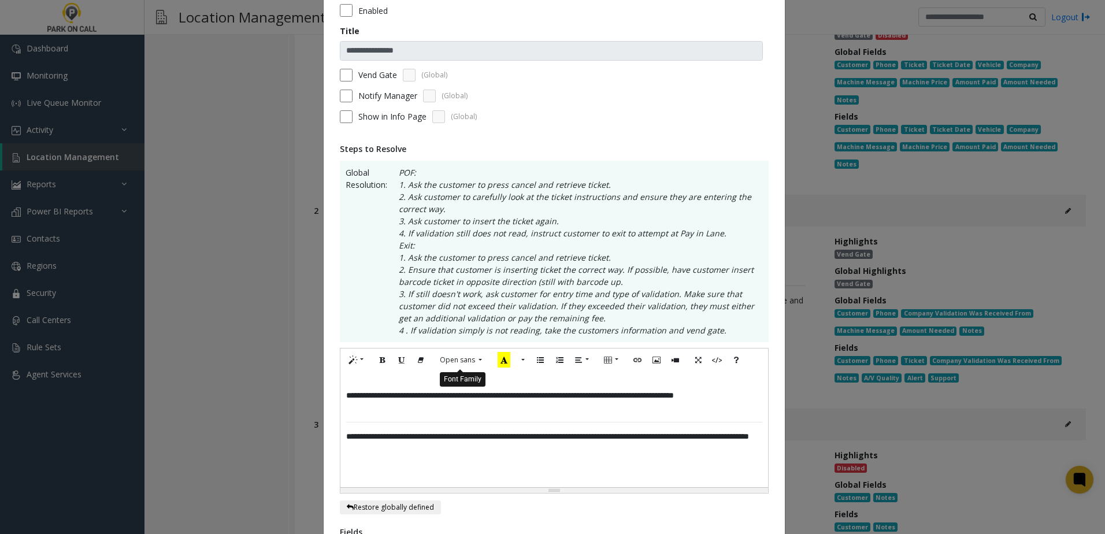
scroll to position [116, 0]
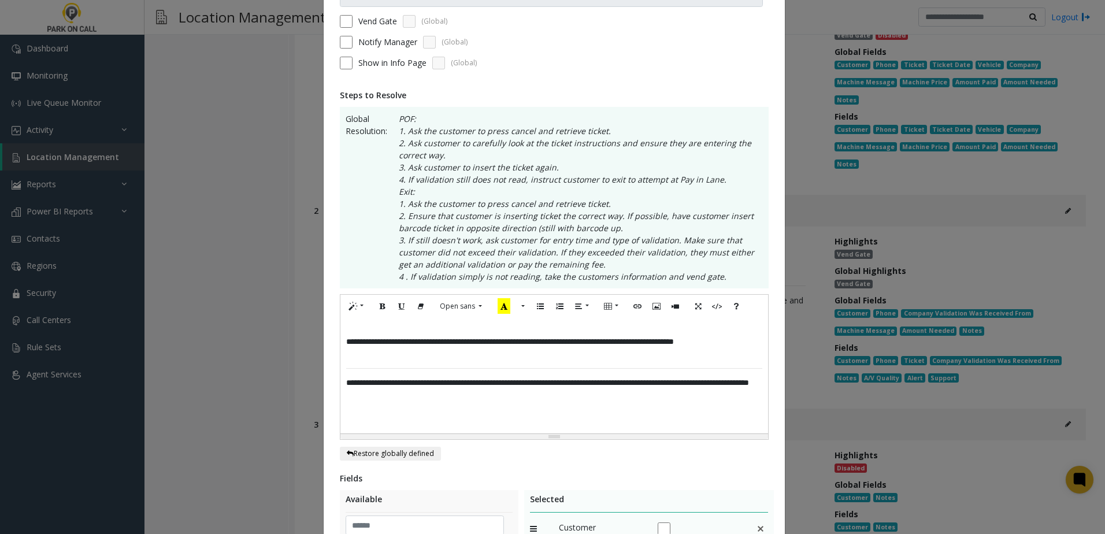
click at [340, 341] on div "**********" at bounding box center [554, 376] width 428 height 116
drag, startPoint x: 579, startPoint y: 340, endPoint x: 533, endPoint y: 346, distance: 46.6
click at [533, 346] on p "**********" at bounding box center [554, 348] width 416 height 24
click at [379, 302] on icon "Bold (CTRL+B)" at bounding box center [382, 306] width 7 height 10
click at [598, 355] on p "**********" at bounding box center [554, 348] width 416 height 24
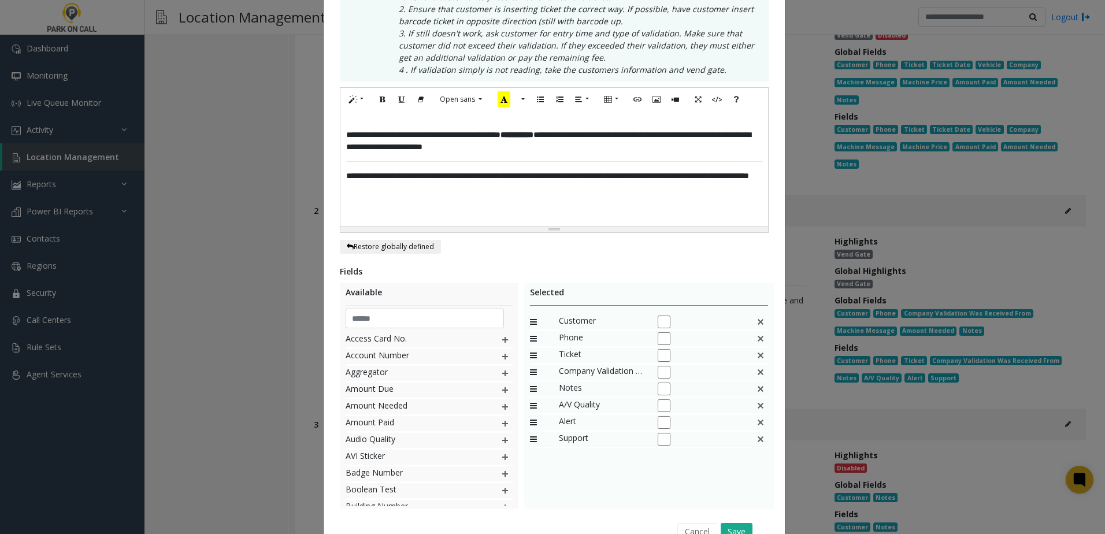
scroll to position [347, 0]
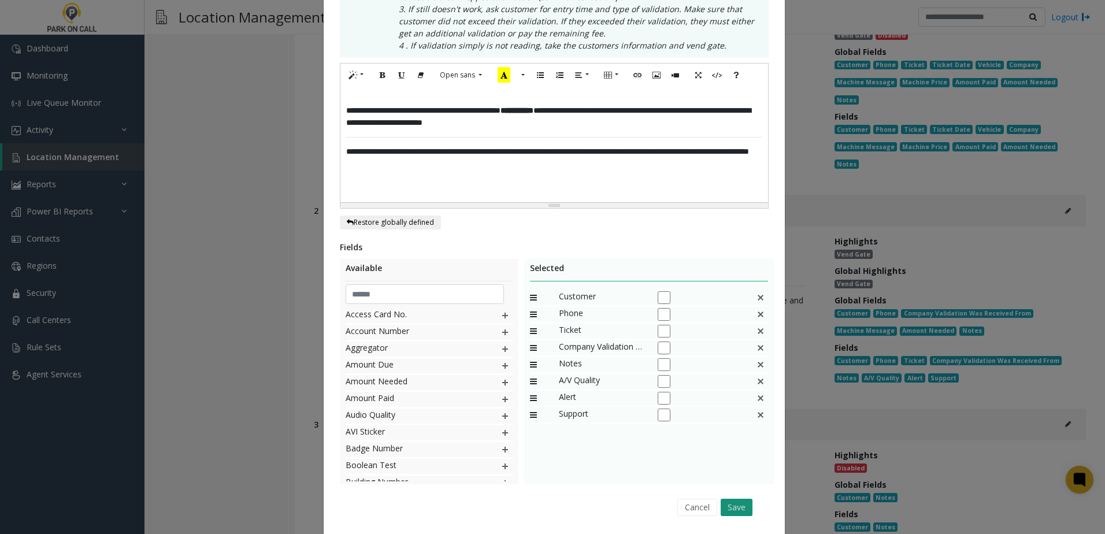
click at [727, 509] on button "Save" at bounding box center [737, 507] width 32 height 17
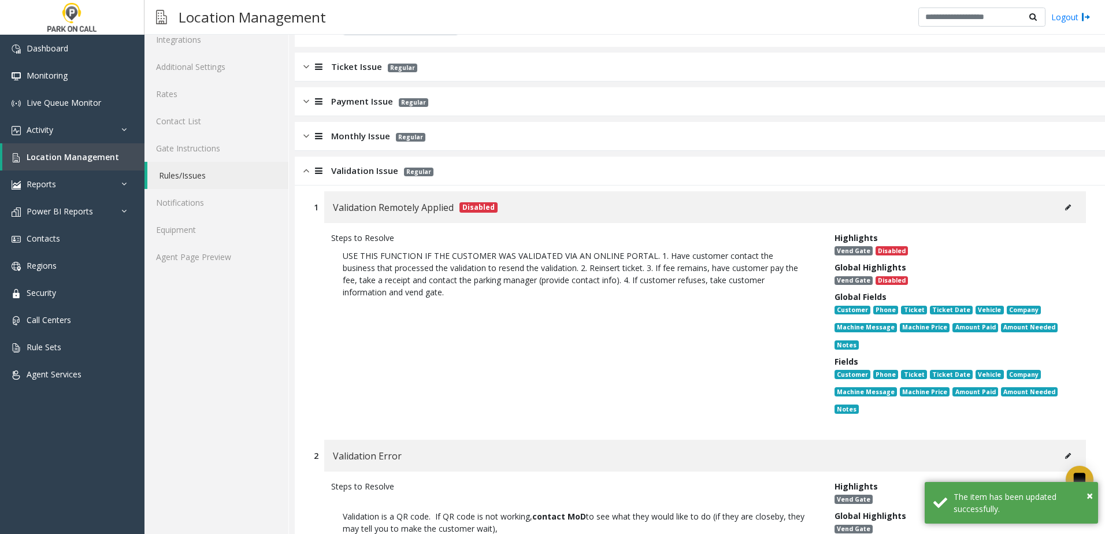
scroll to position [0, 0]
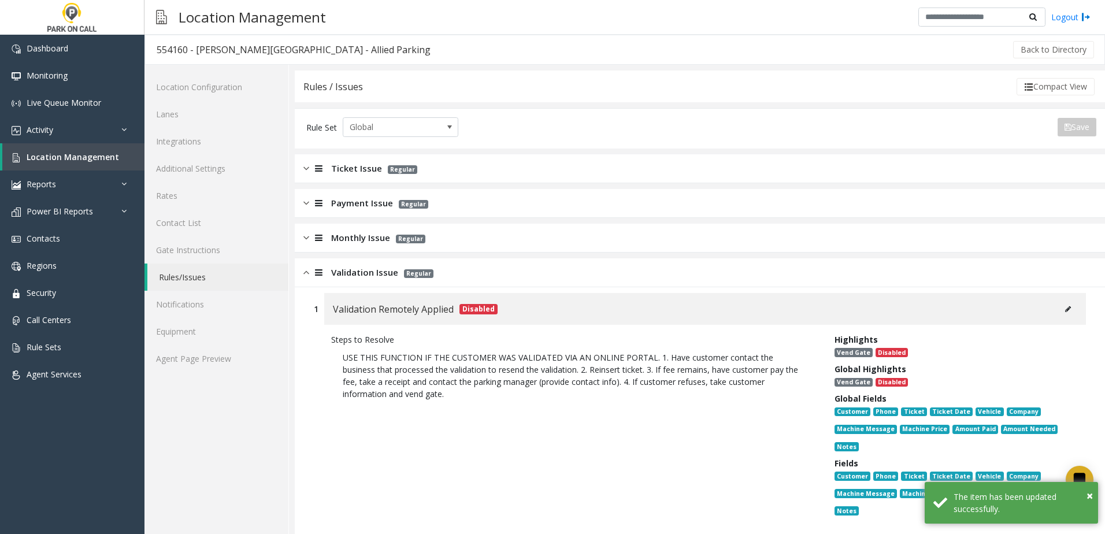
click at [367, 277] on span "Validation Issue" at bounding box center [364, 272] width 67 height 13
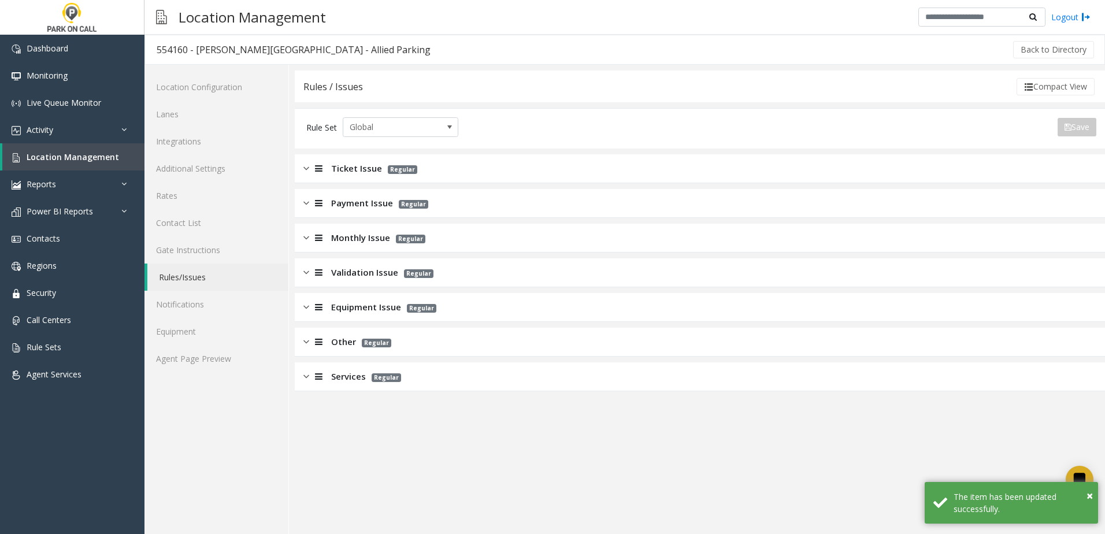
click at [367, 236] on span "Monthly Issue" at bounding box center [360, 237] width 59 height 13
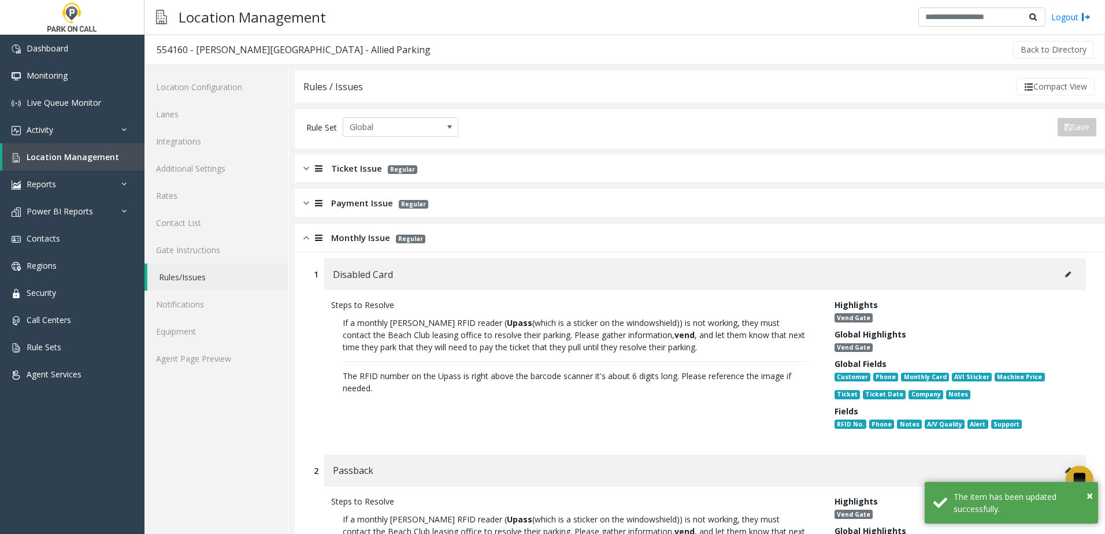
scroll to position [58, 0]
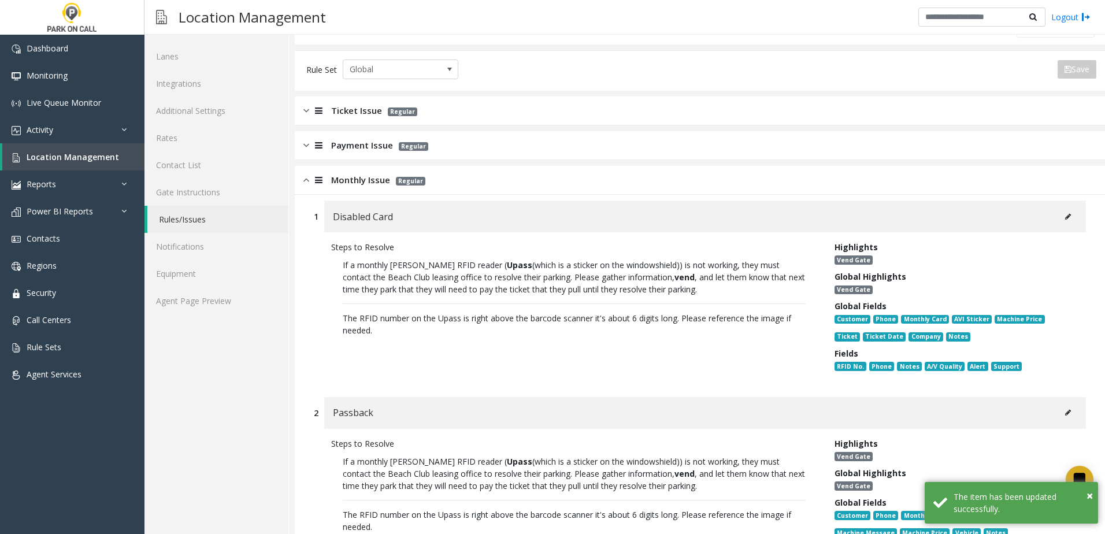
click at [1063, 218] on button at bounding box center [1068, 216] width 18 height 17
type input "**********"
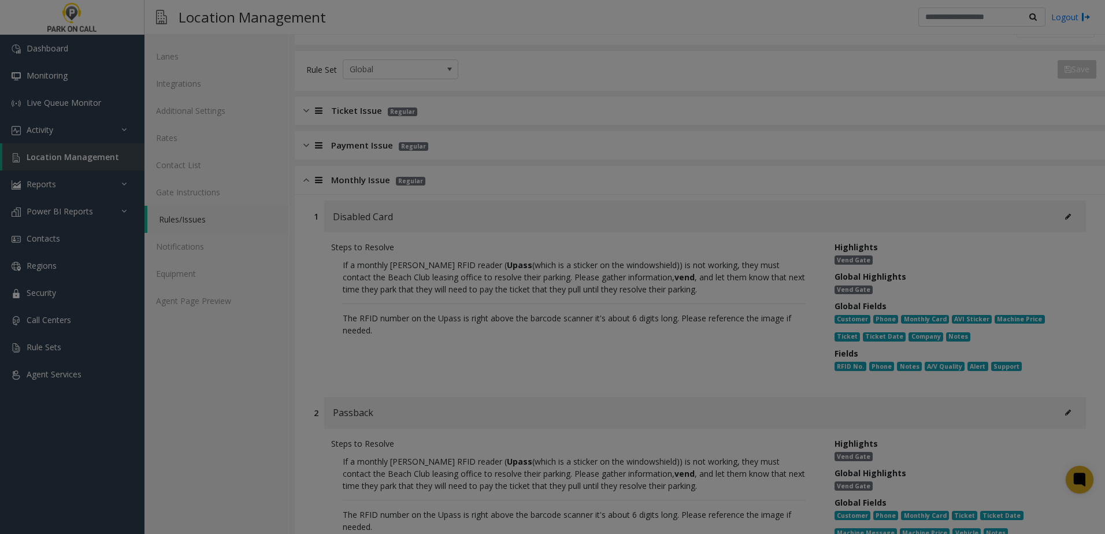
scroll to position [0, 0]
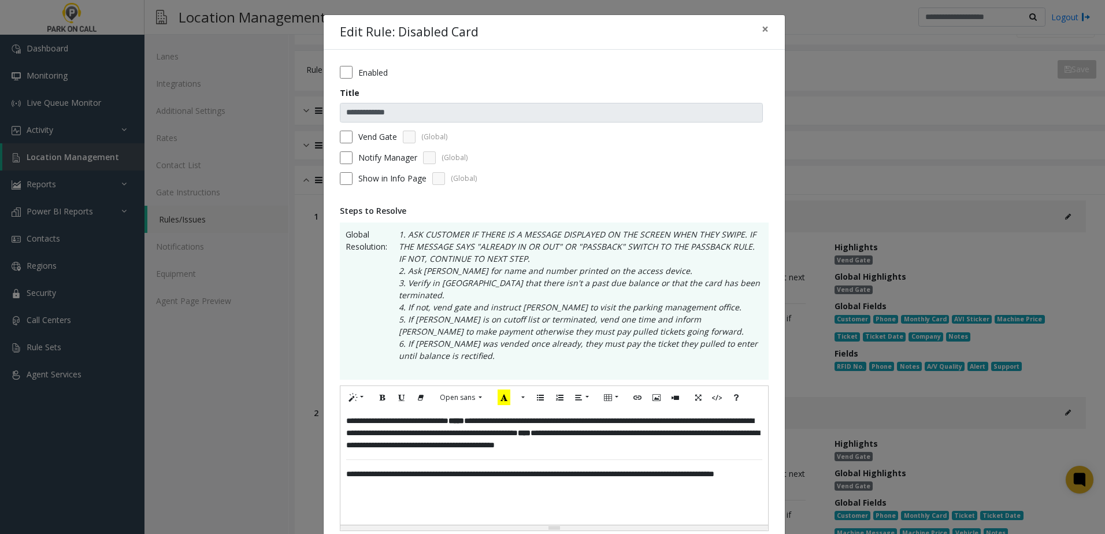
drag, startPoint x: 421, startPoint y: 487, endPoint x: 426, endPoint y: 483, distance: 7.0
click at [422, 487] on div "**********" at bounding box center [554, 467] width 428 height 116
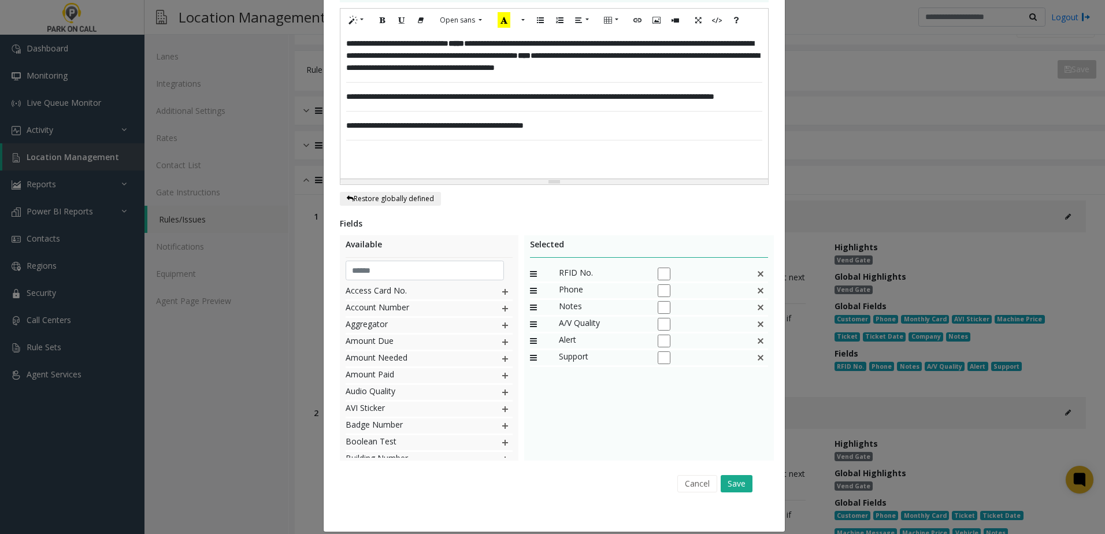
scroll to position [378, 0]
click at [734, 474] on button "Save" at bounding box center [737, 482] width 32 height 17
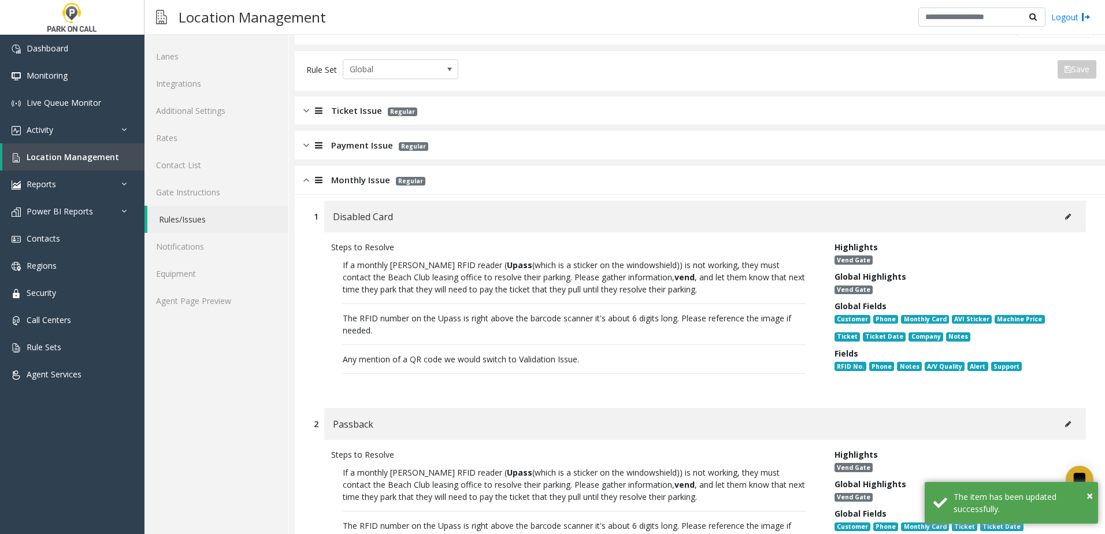
click at [565, 348] on p "If a monthly [PERSON_NAME] RFID reader ( Upass (which is a sticker on the windo…" at bounding box center [574, 320] width 486 height 135
click at [458, 318] on p "If a monthly [PERSON_NAME] RFID reader ( Upass (which is a sticker on the windo…" at bounding box center [574, 320] width 486 height 135
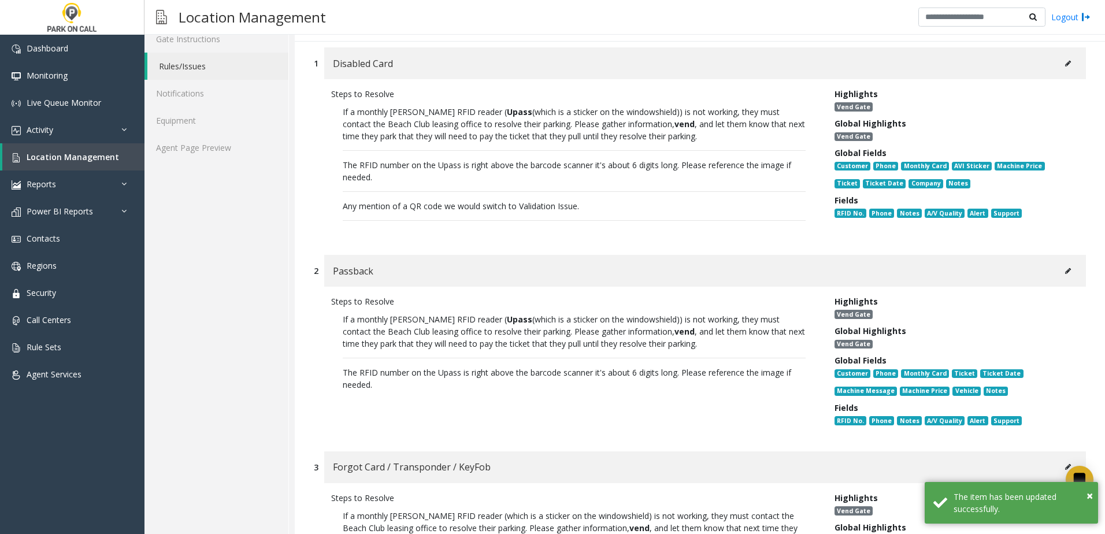
scroll to position [347, 0]
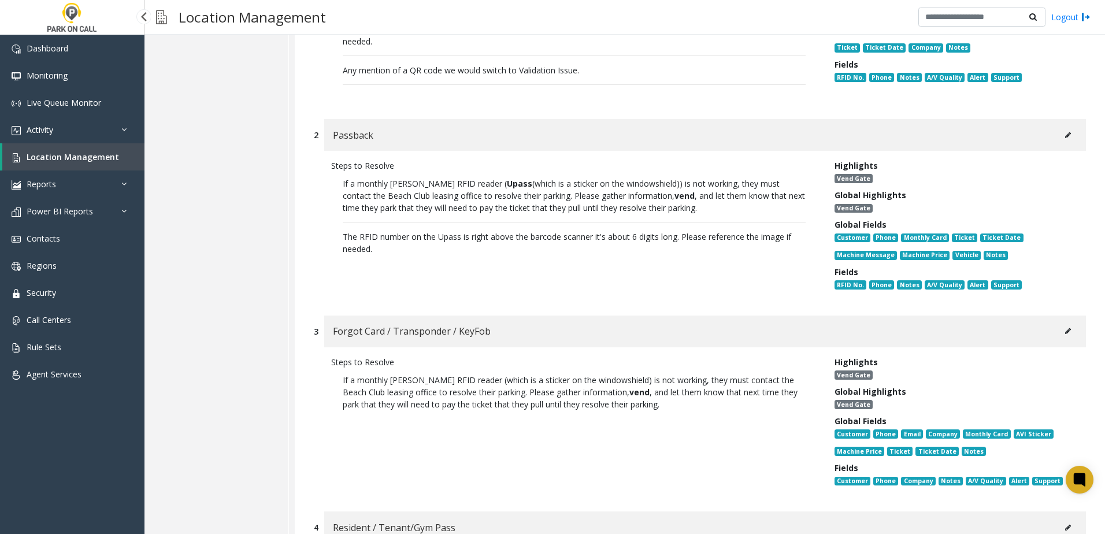
click at [63, 155] on span "Location Management" at bounding box center [73, 156] width 92 height 11
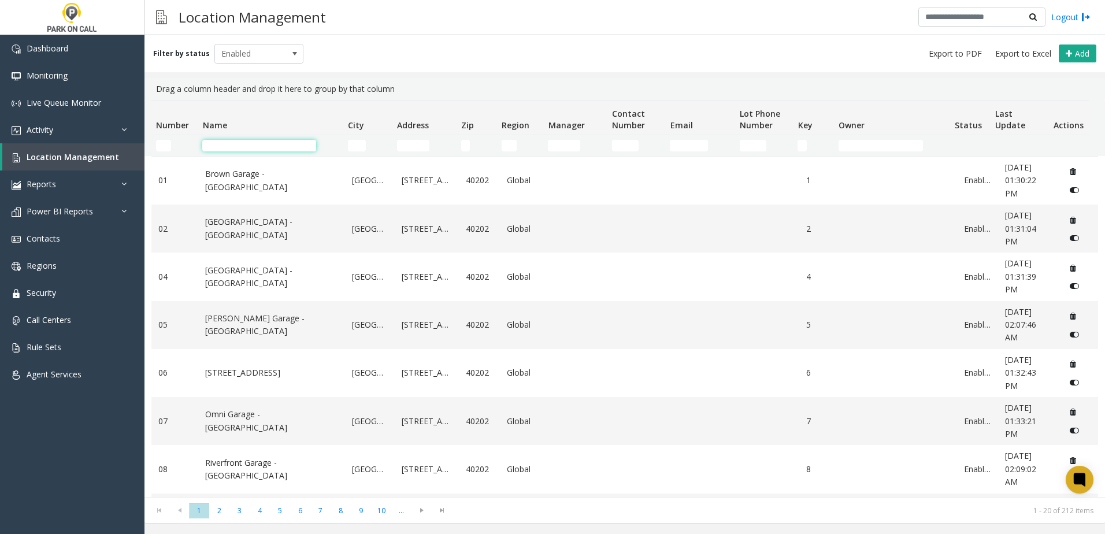
click at [278, 145] on input "Name Filter" at bounding box center [259, 146] width 114 height 12
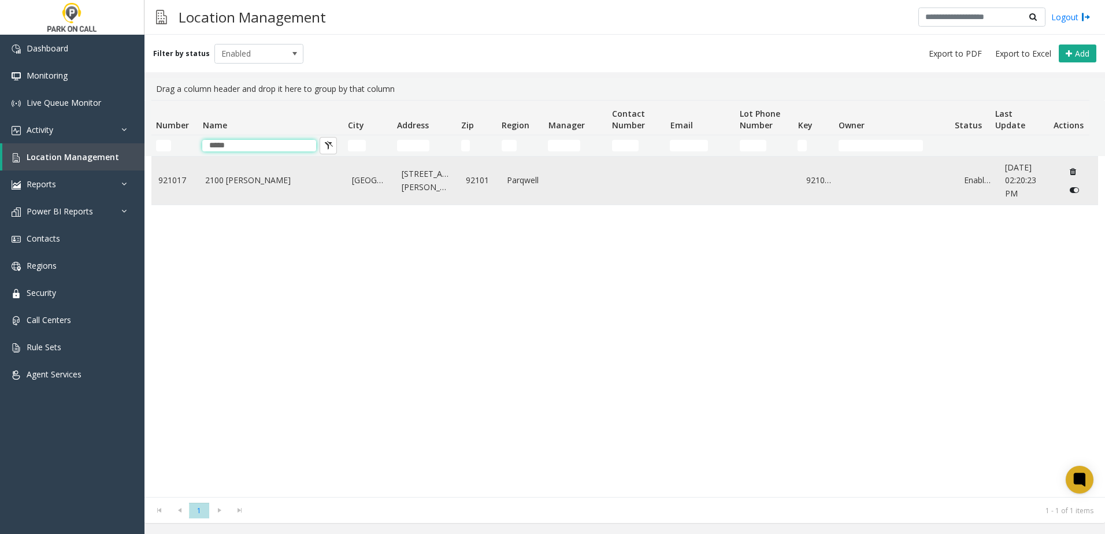
type input "*****"
click at [285, 185] on link "2100 [PERSON_NAME]" at bounding box center [271, 180] width 133 height 13
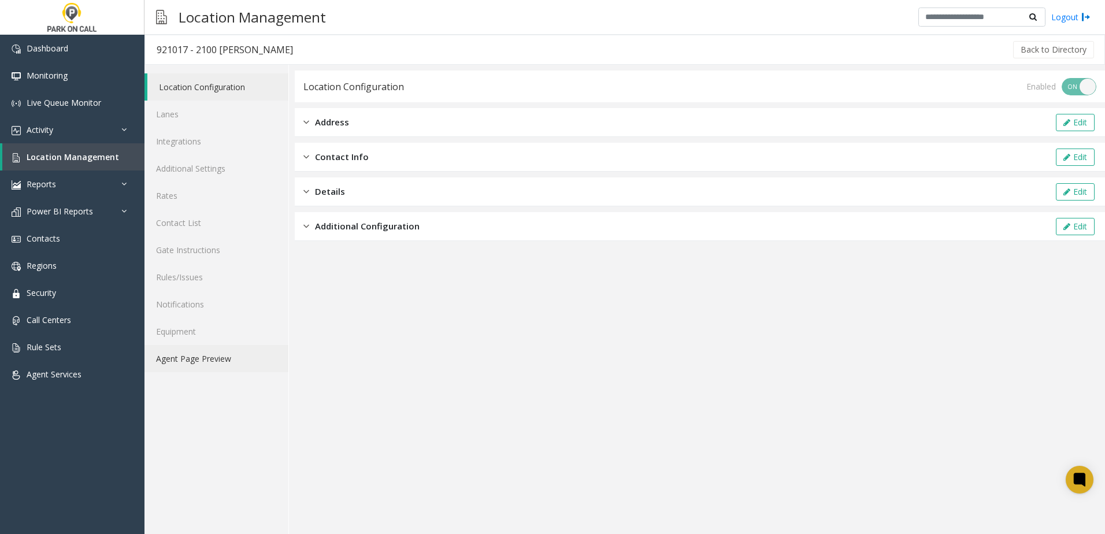
click at [230, 358] on link "Agent Page Preview" at bounding box center [216, 358] width 144 height 27
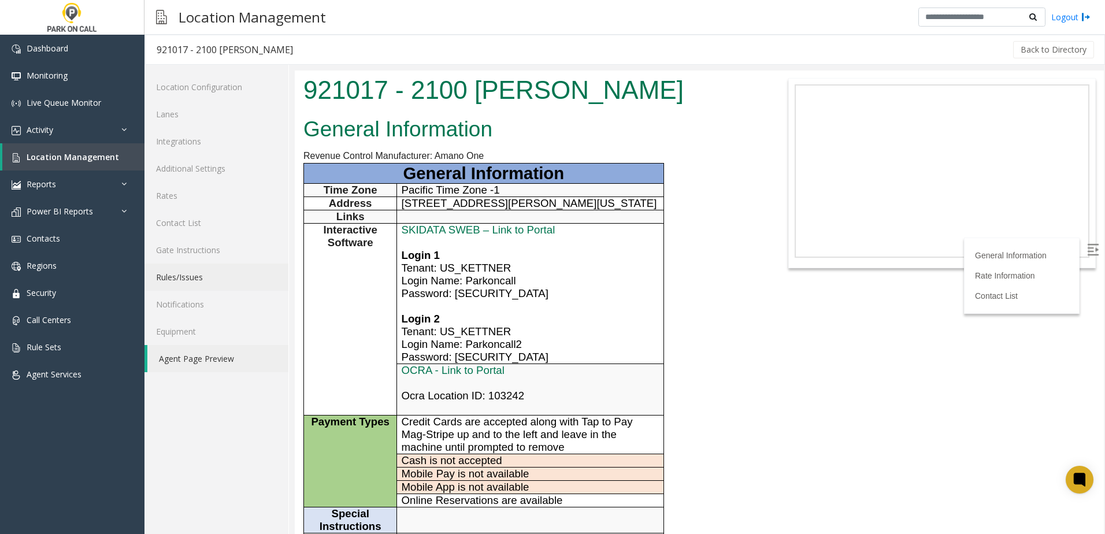
click at [226, 277] on link "Rules/Issues" at bounding box center [216, 277] width 144 height 27
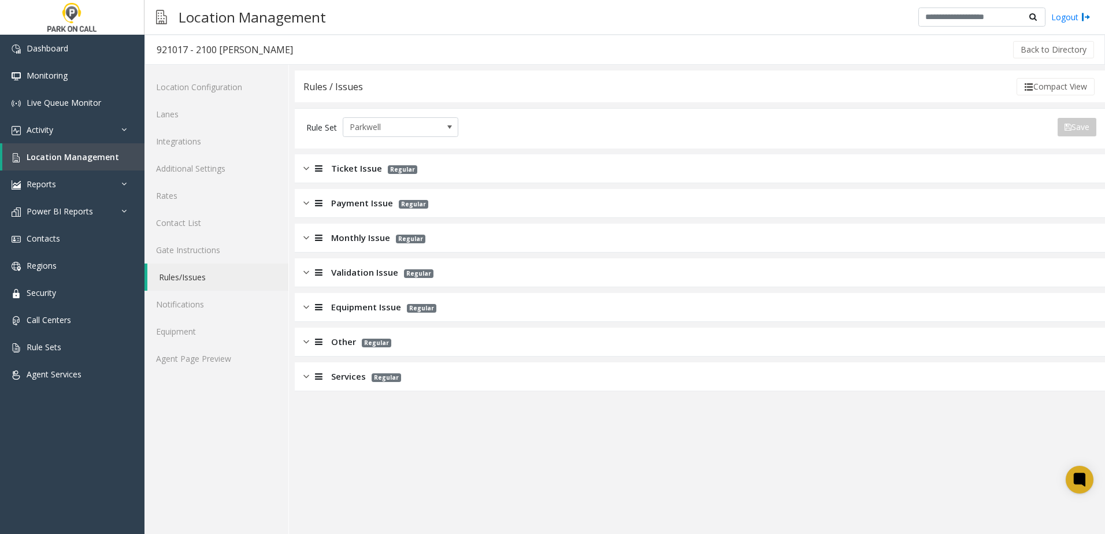
click at [342, 368] on div "Services Regular" at bounding box center [700, 376] width 810 height 29
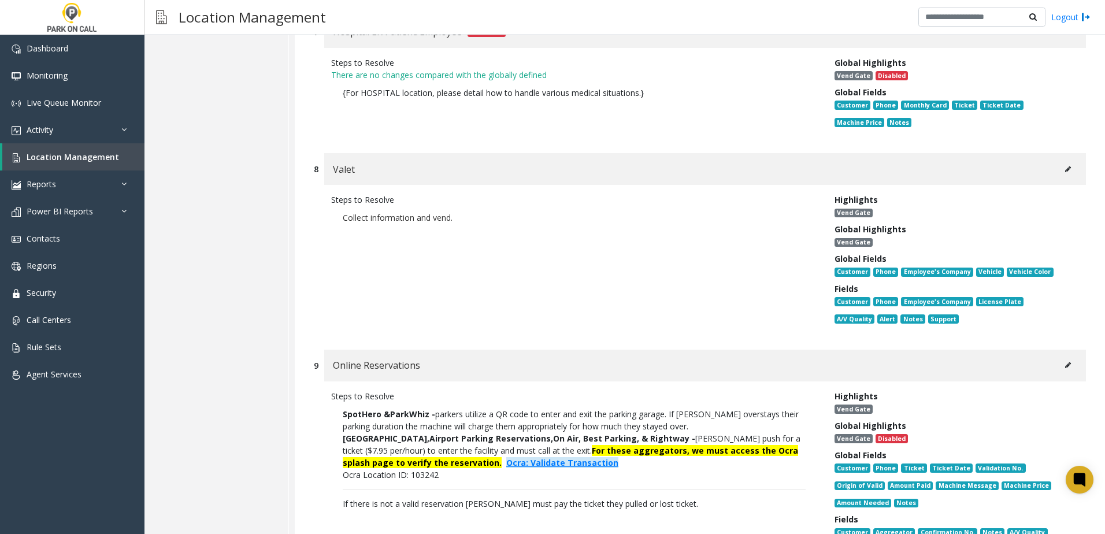
scroll to position [1676, 0]
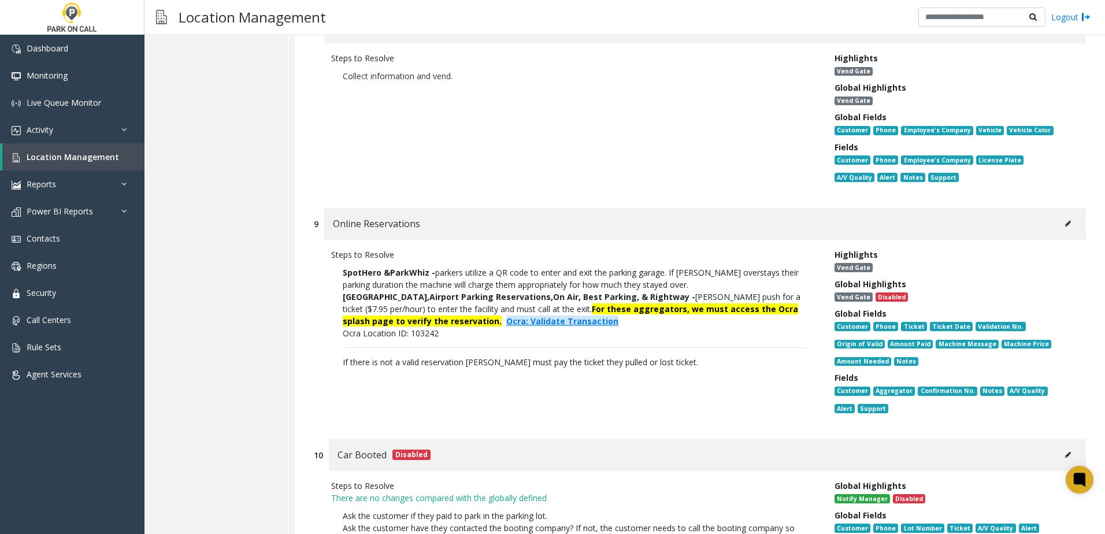
click at [1062, 215] on button at bounding box center [1068, 223] width 18 height 17
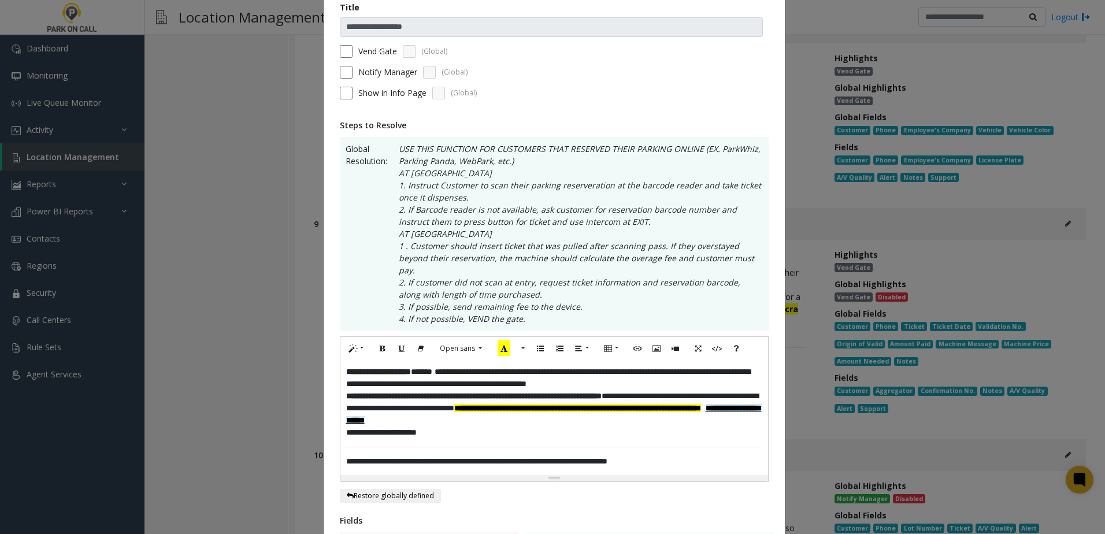
scroll to position [0, 0]
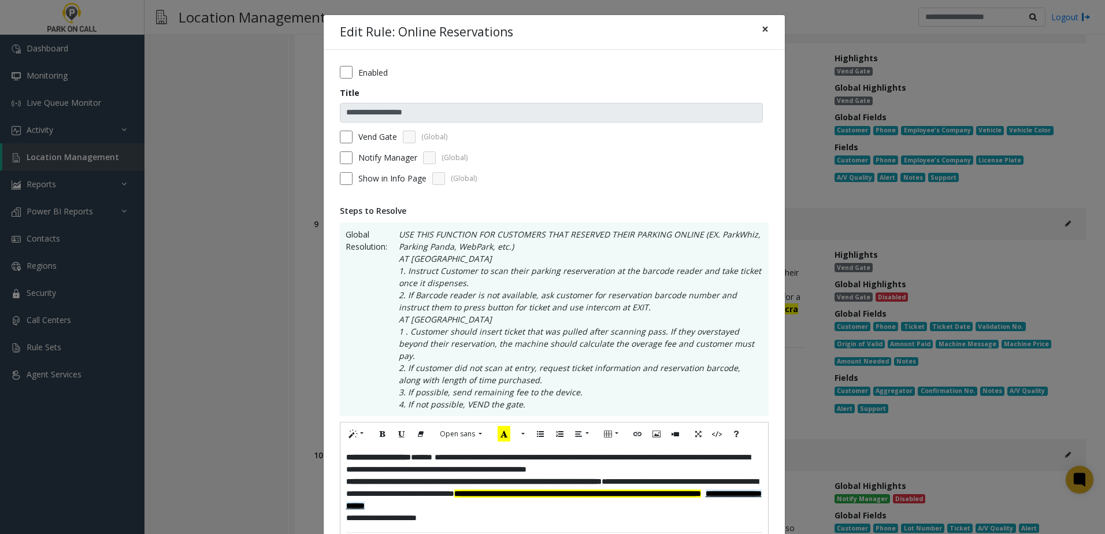
drag, startPoint x: 759, startPoint y: 26, endPoint x: 613, endPoint y: 299, distance: 309.7
click at [613, 299] on div "**********" at bounding box center [554, 464] width 462 height 901
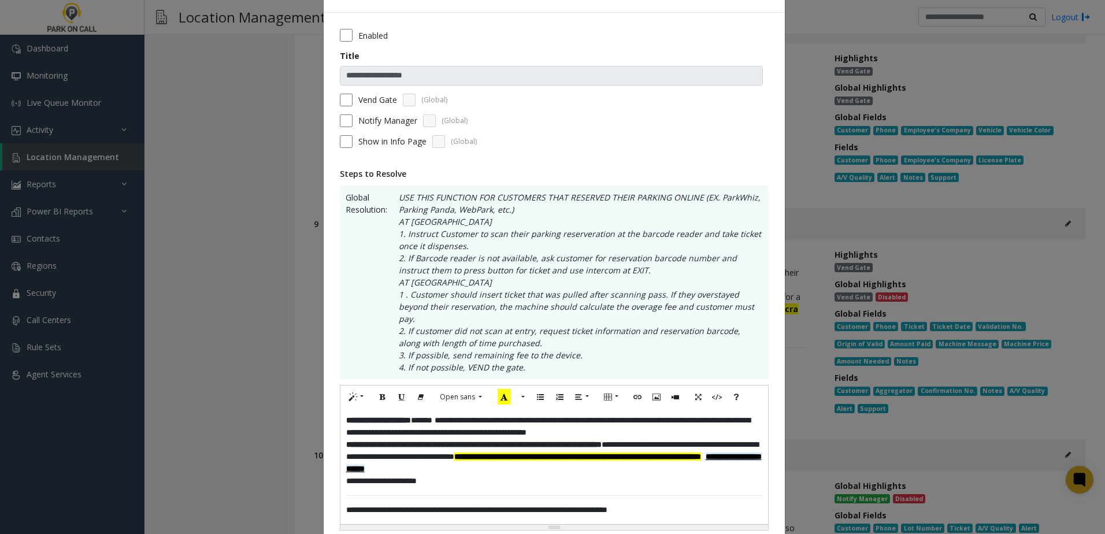
scroll to position [58, 0]
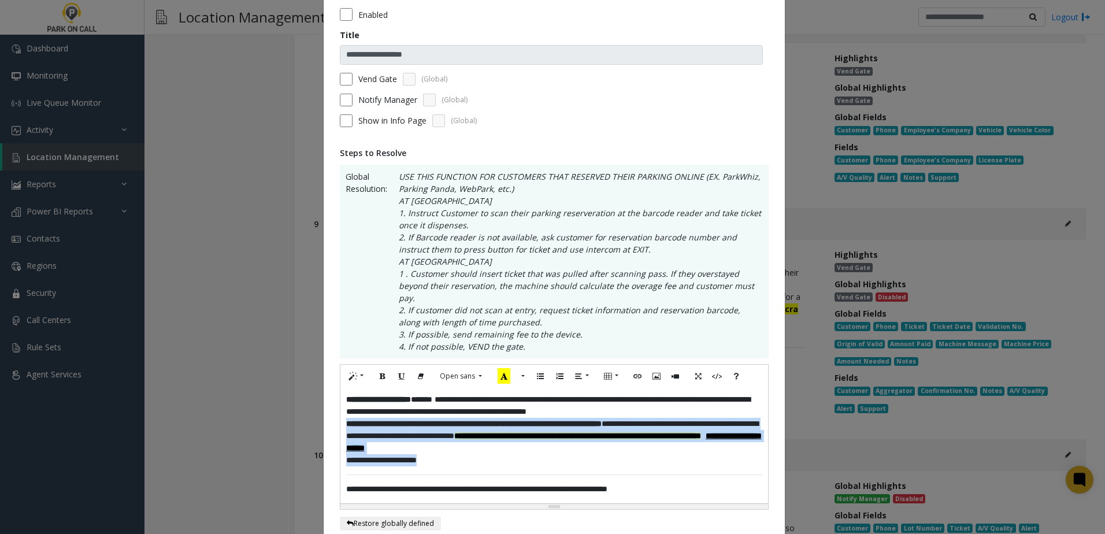
drag, startPoint x: 439, startPoint y: 446, endPoint x: 327, endPoint y: 413, distance: 116.3
click at [327, 413] on div "**********" at bounding box center [554, 424] width 461 height 864
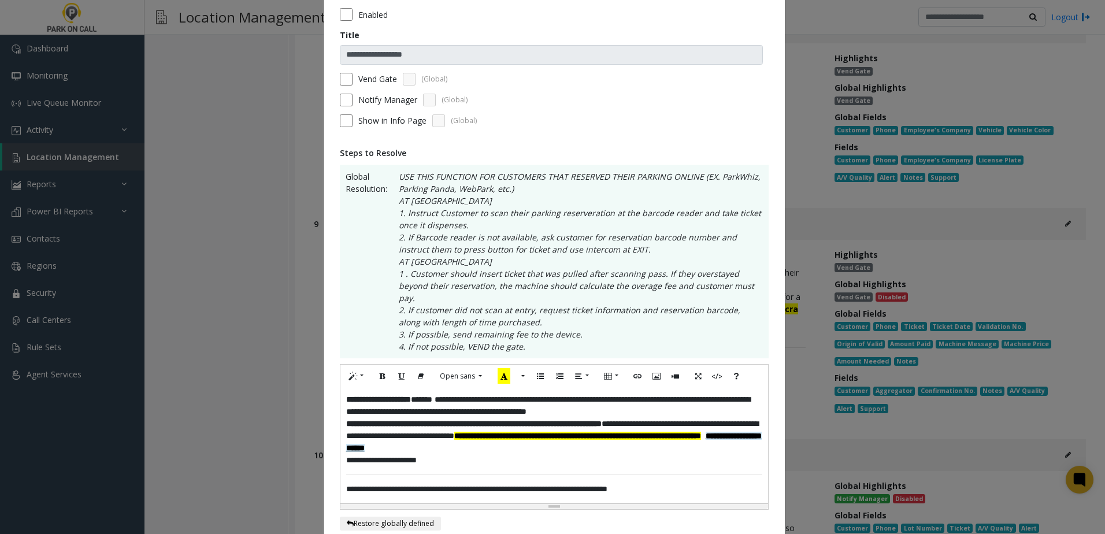
click at [472, 458] on div "**********" at bounding box center [554, 446] width 428 height 116
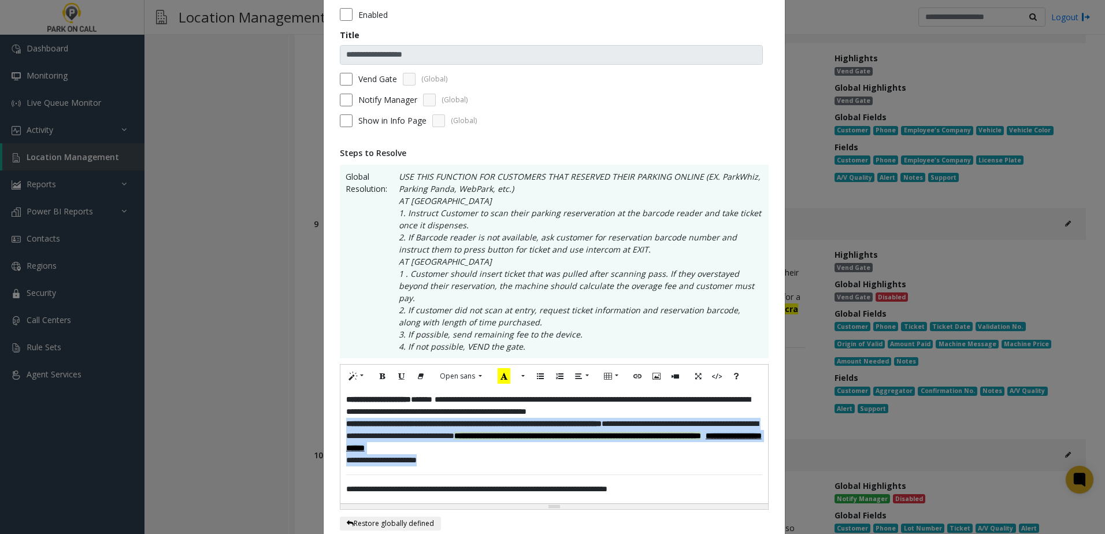
drag, startPoint x: 451, startPoint y: 452, endPoint x: 303, endPoint y: 409, distance: 154.5
click at [303, 409] on div "**********" at bounding box center [552, 267] width 1105 height 534
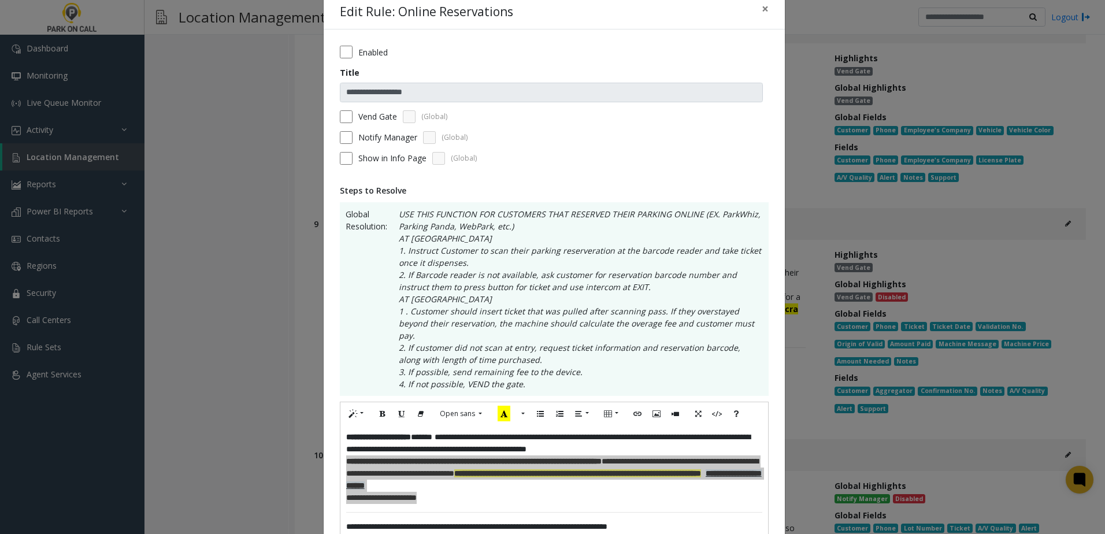
scroll to position [0, 0]
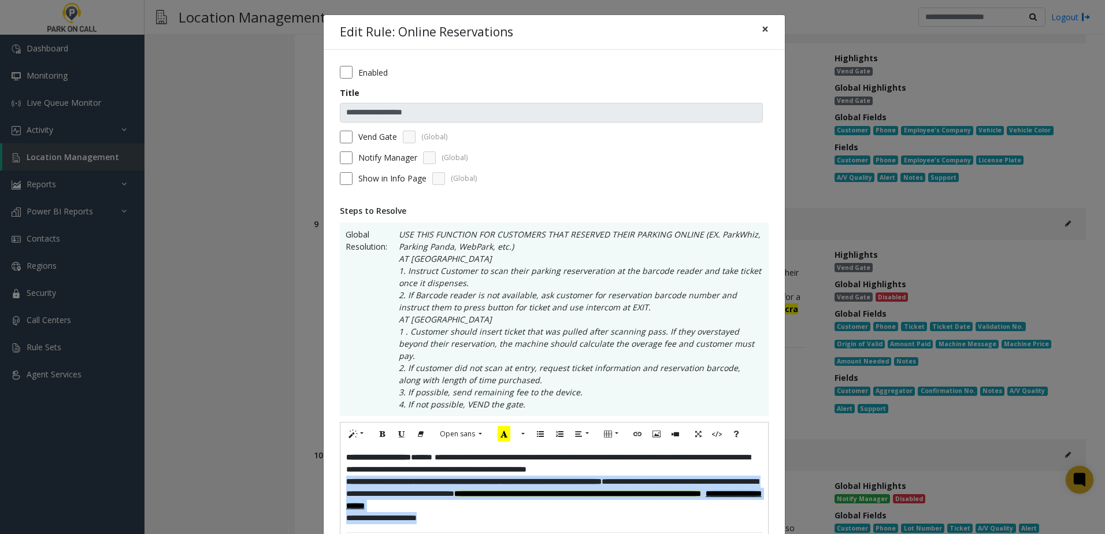
click at [765, 26] on button "×" at bounding box center [765, 29] width 23 height 28
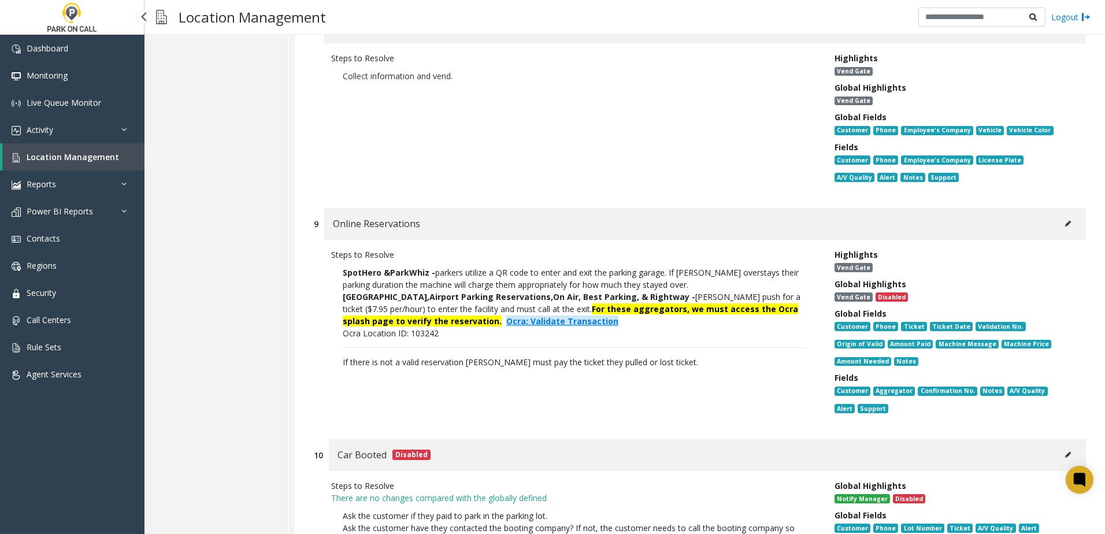
click at [106, 150] on link "Location Management" at bounding box center [73, 156] width 142 height 27
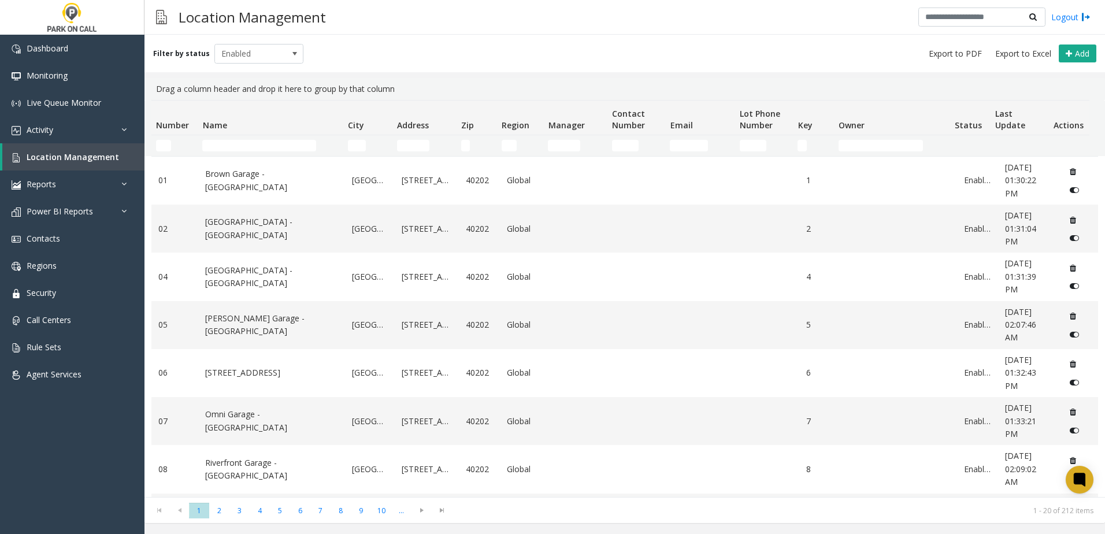
drag, startPoint x: 287, startPoint y: 157, endPoint x: 282, endPoint y: 143, distance: 14.6
click at [284, 148] on div "Number Name City Address Zip Region Manager Contact Number Email Lot Phone Numb…" at bounding box center [624, 298] width 960 height 397
click at [282, 143] on input "Name Filter" at bounding box center [259, 146] width 114 height 12
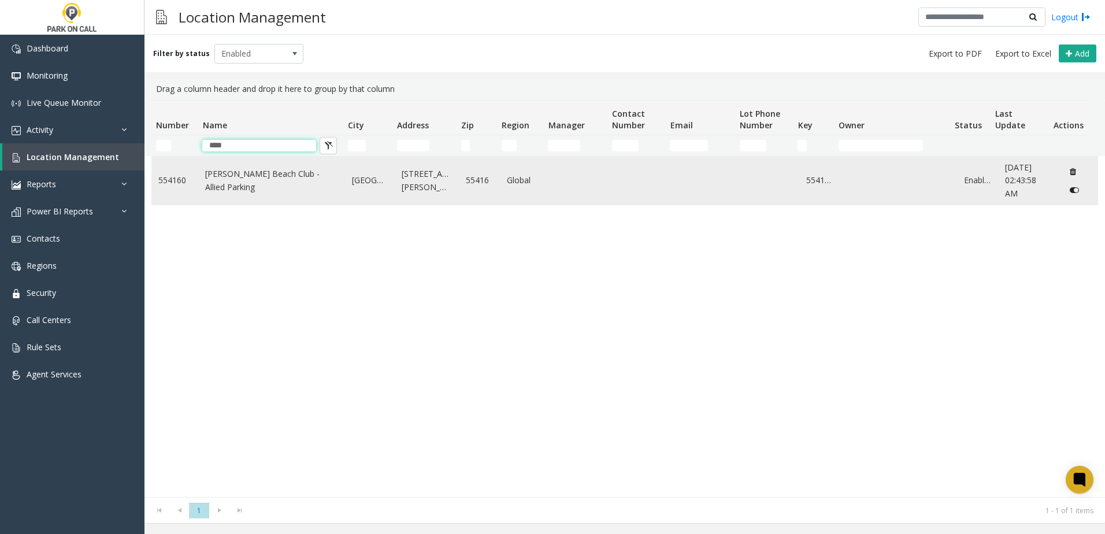
type input "****"
click at [246, 190] on link "[PERSON_NAME] Beach Club - Allied Parking" at bounding box center [271, 181] width 133 height 26
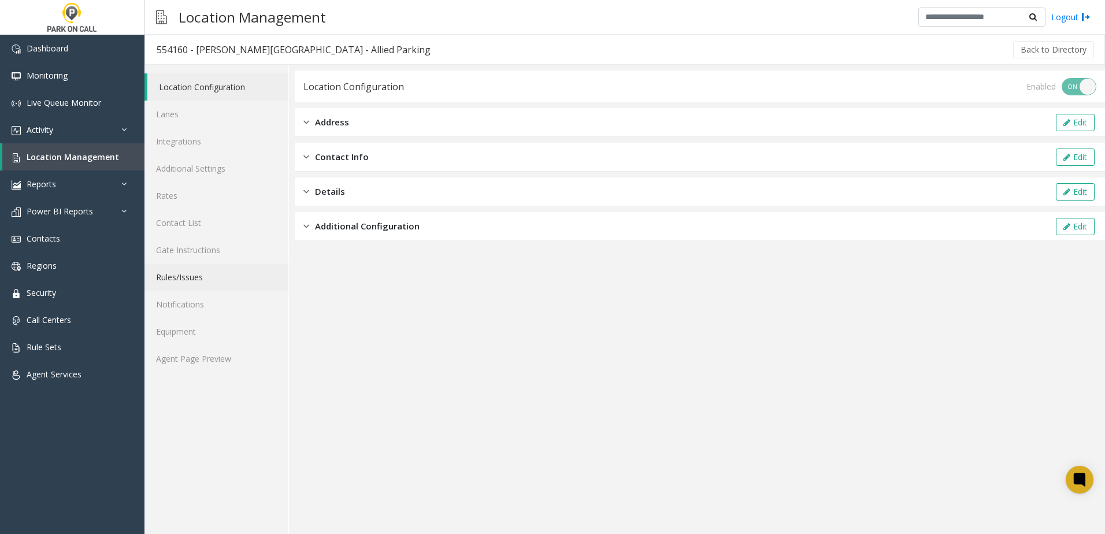
click at [198, 278] on link "Rules/Issues" at bounding box center [216, 277] width 144 height 27
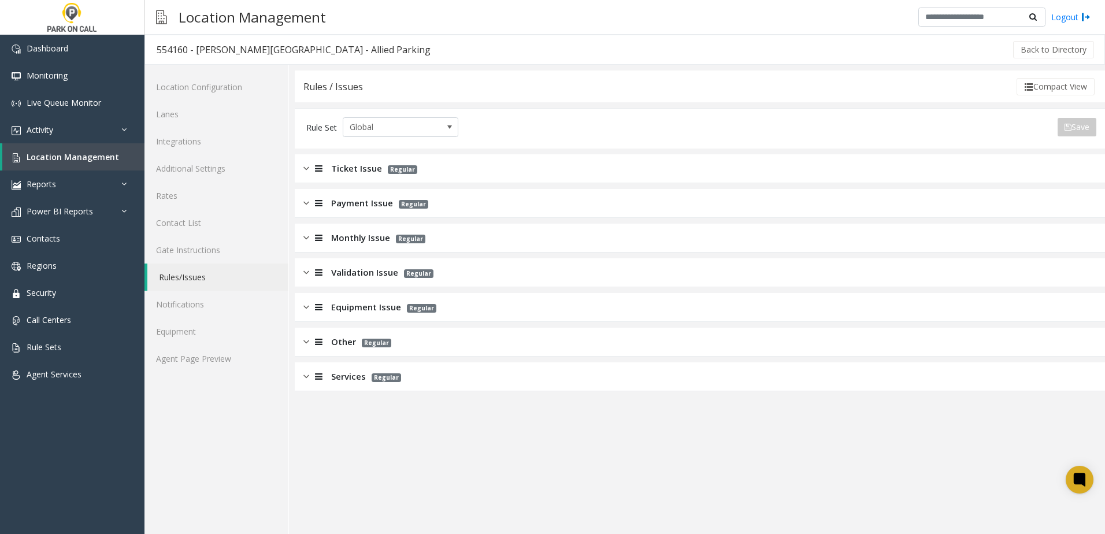
click at [362, 242] on span "Monthly Issue" at bounding box center [360, 237] width 59 height 13
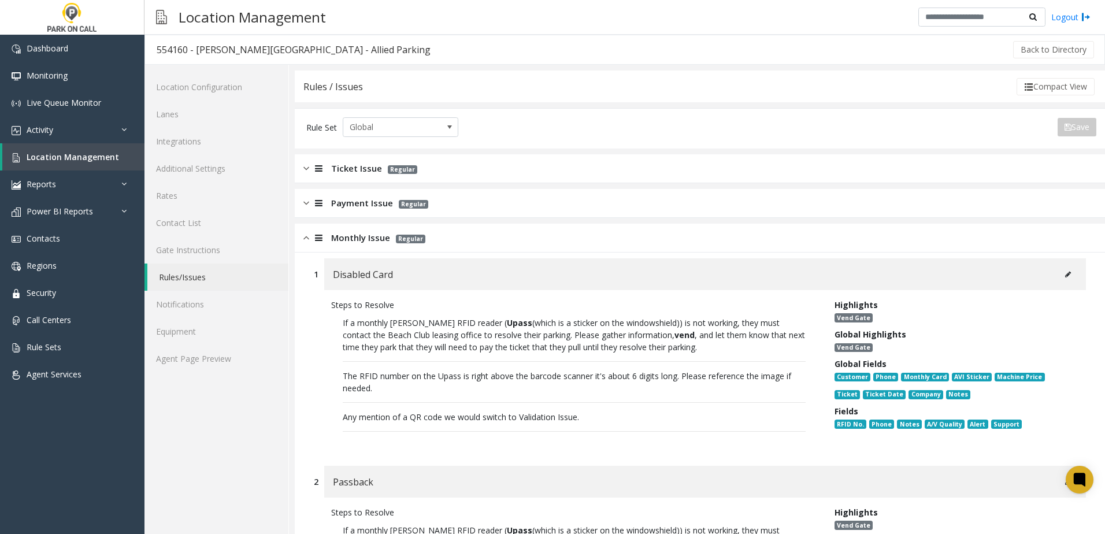
click at [354, 241] on span "Monthly Issue" at bounding box center [360, 237] width 59 height 13
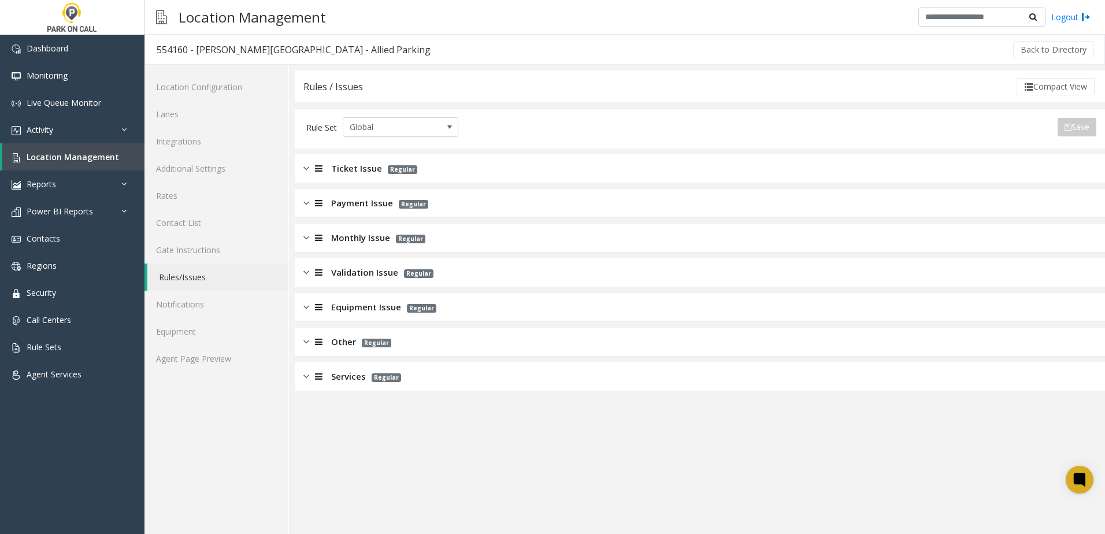
click at [362, 279] on div "Validation Issue Regular" at bounding box center [700, 272] width 810 height 29
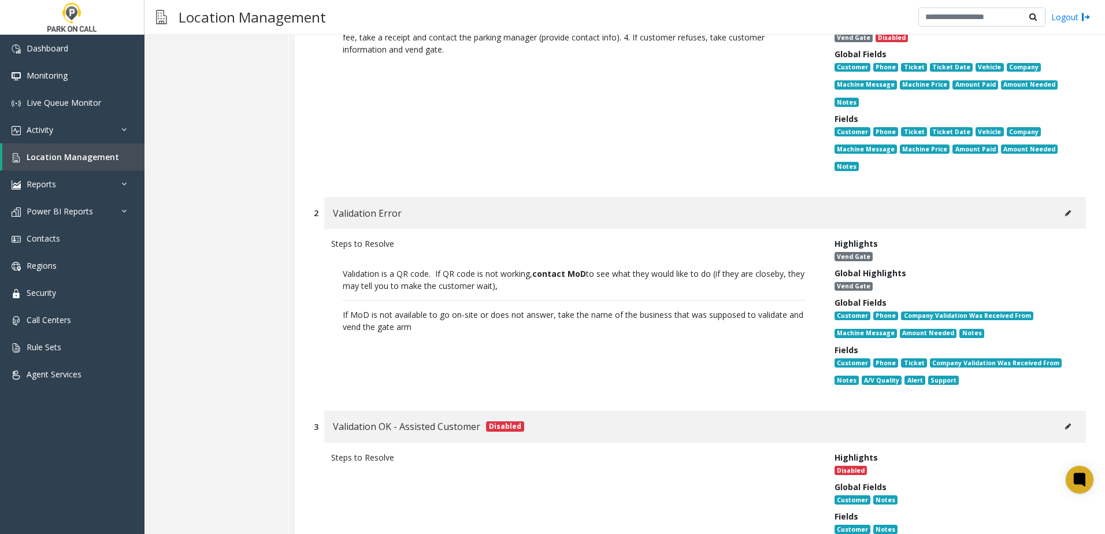
scroll to position [347, 0]
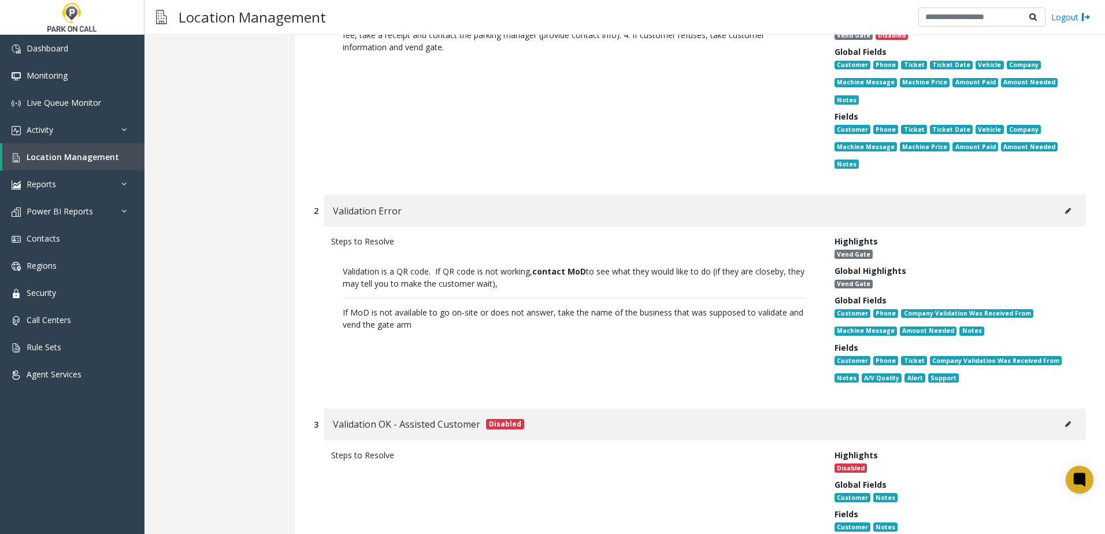
click at [470, 290] on p "Validation is a QR code. If QR code is not working, contact MoD to see what the…" at bounding box center [574, 291] width 486 height 89
click at [466, 288] on p "Validation is a QR code. If QR code is not working, contact MoD to see what the…" at bounding box center [574, 277] width 463 height 24
click at [465, 306] on p "Validation is a QR code. If QR code is not working, contact MoD to see what the…" at bounding box center [574, 291] width 486 height 89
drag, startPoint x: 429, startPoint y: 326, endPoint x: 298, endPoint y: 276, distance: 140.7
click at [298, 276] on div "1 Validation Remotely Applied Disabled Steps to Resolve USE THIS FUNCTION IF TH…" at bounding box center [700, 511] width 810 height 1143
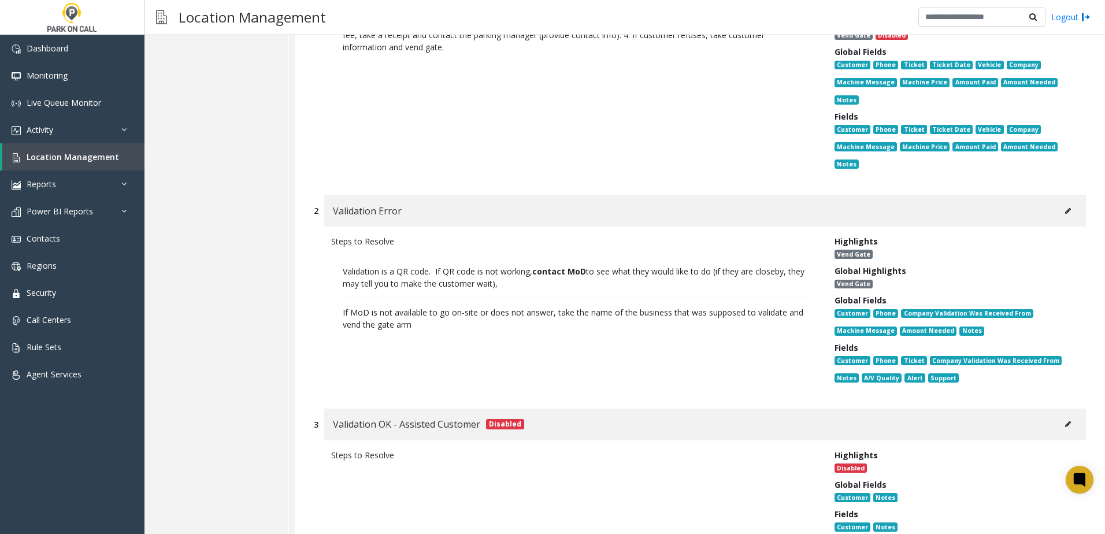
copy p "Validation is a QR code. If QR code is not working, contact MoD to see what the…"
click at [1059, 210] on button at bounding box center [1068, 210] width 18 height 17
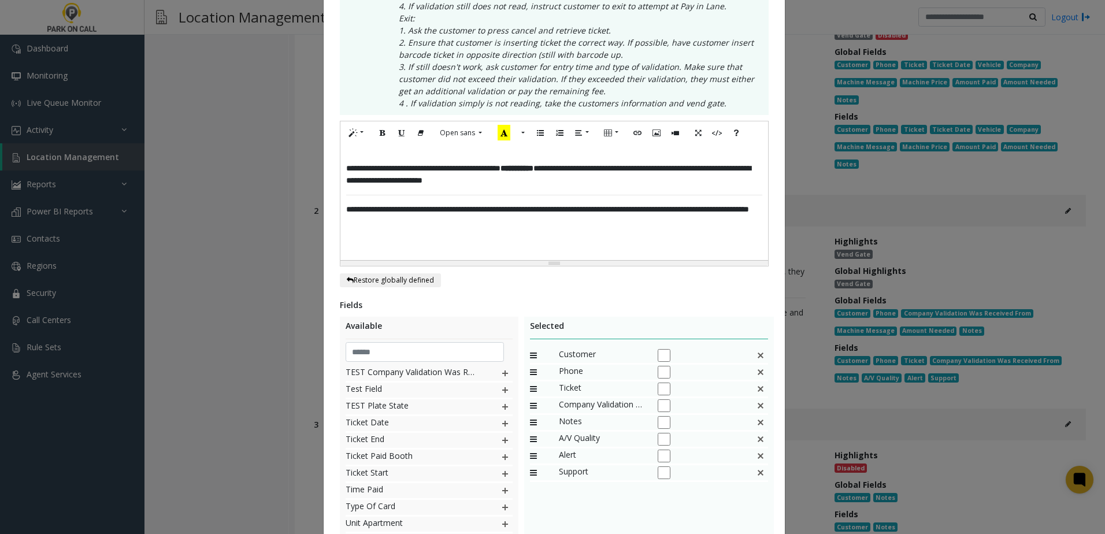
scroll to position [1067, 0]
click at [500, 462] on img at bounding box center [504, 462] width 9 height 15
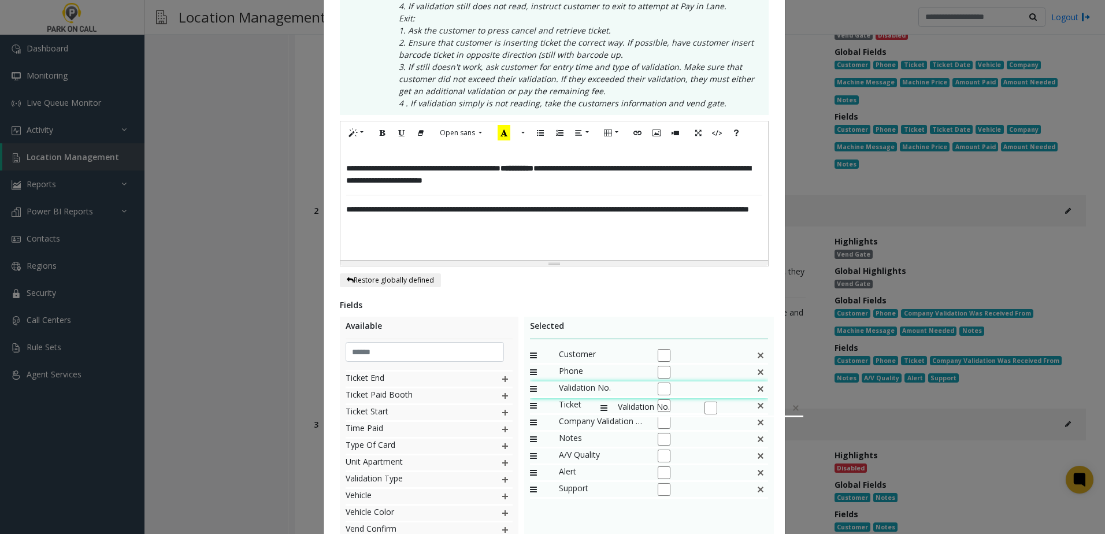
drag, startPoint x: 570, startPoint y: 490, endPoint x: 595, endPoint y: 395, distance: 98.5
click at [756, 388] on img at bounding box center [760, 388] width 9 height 15
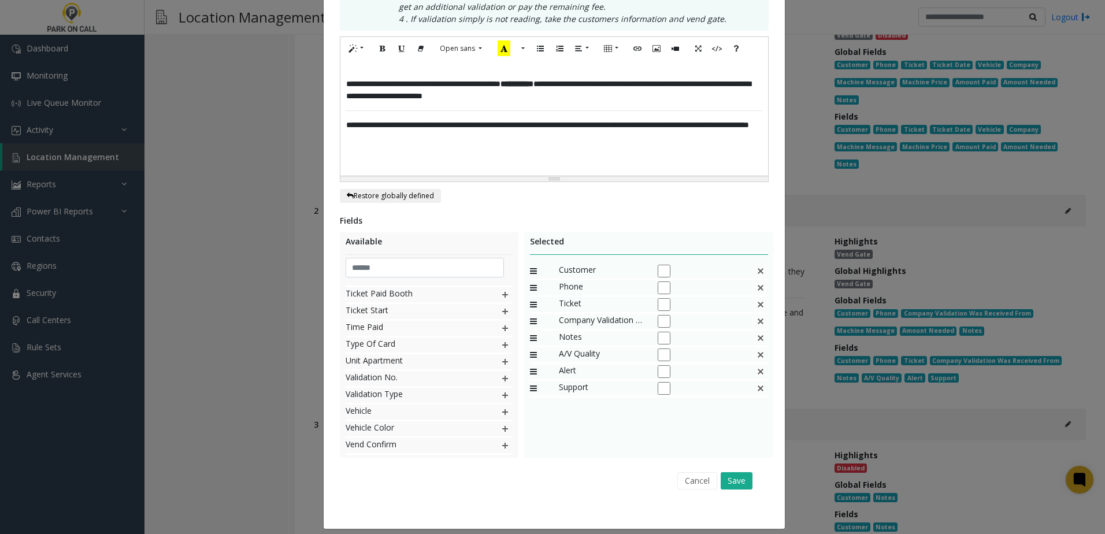
scroll to position [383, 0]
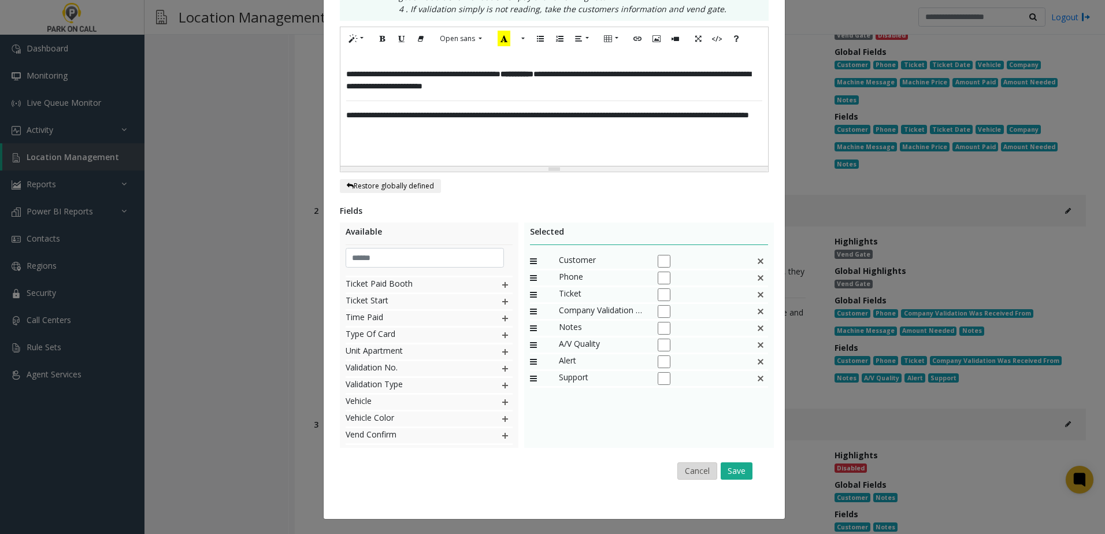
click at [688, 469] on button "Cancel" at bounding box center [697, 470] width 40 height 17
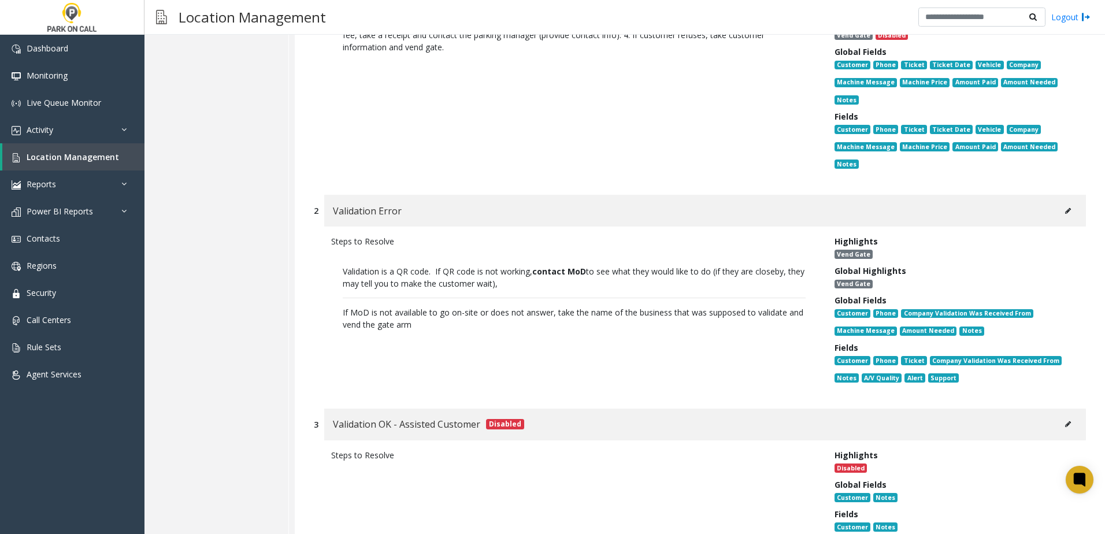
click at [414, 308] on p "Validation is a QR code. If QR code is not working, contact MoD to see what the…" at bounding box center [574, 291] width 486 height 89
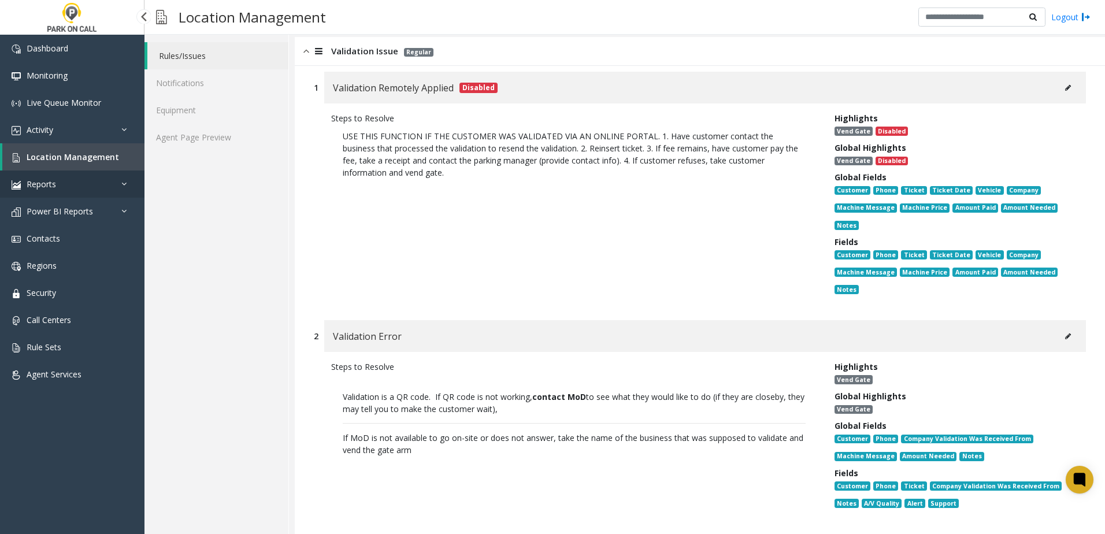
scroll to position [58, 0]
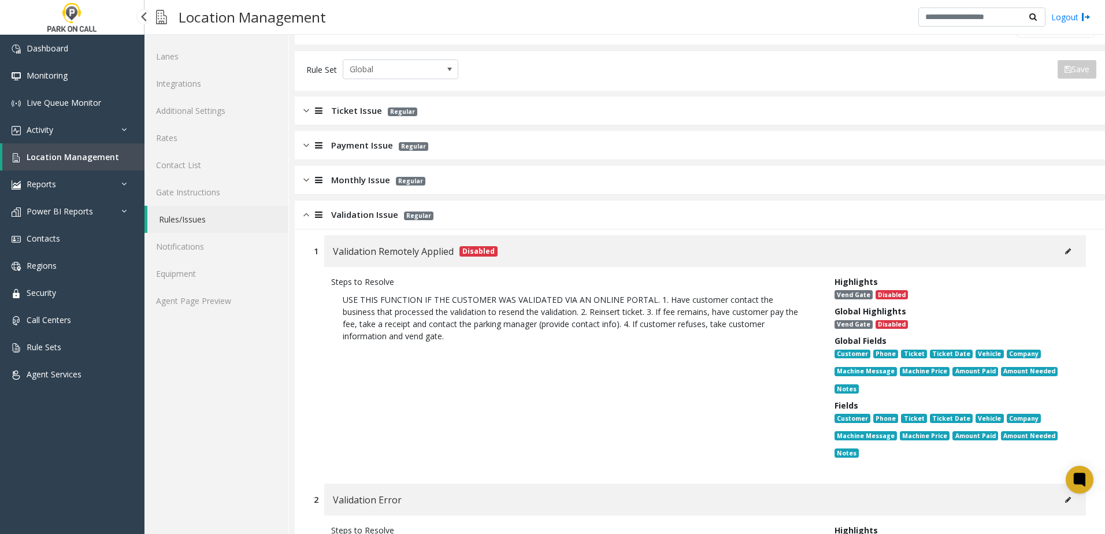
click at [33, 157] on span "Location Management" at bounding box center [73, 156] width 92 height 11
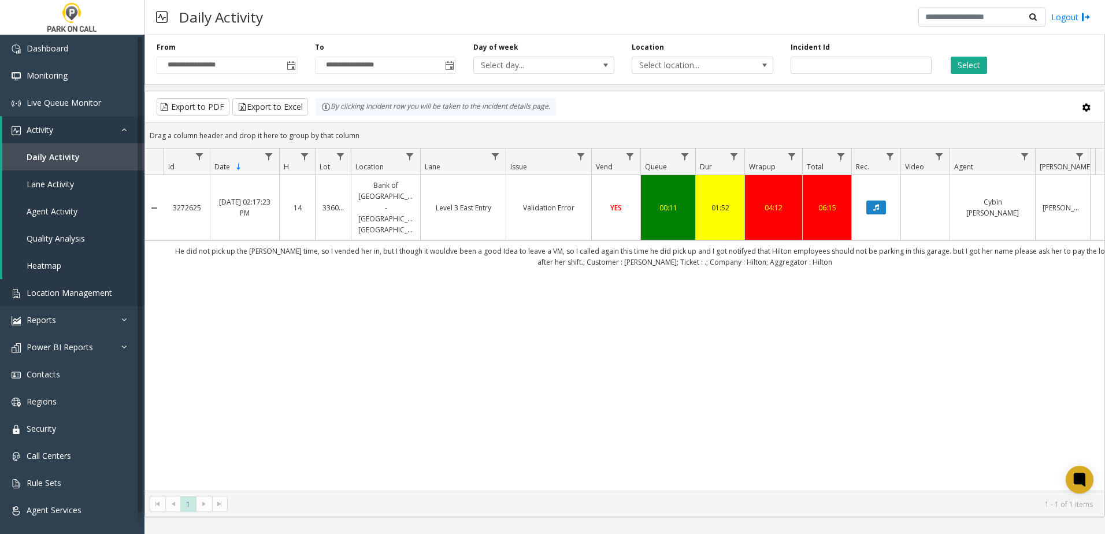
click at [92, 290] on span "Location Management" at bounding box center [70, 292] width 86 height 11
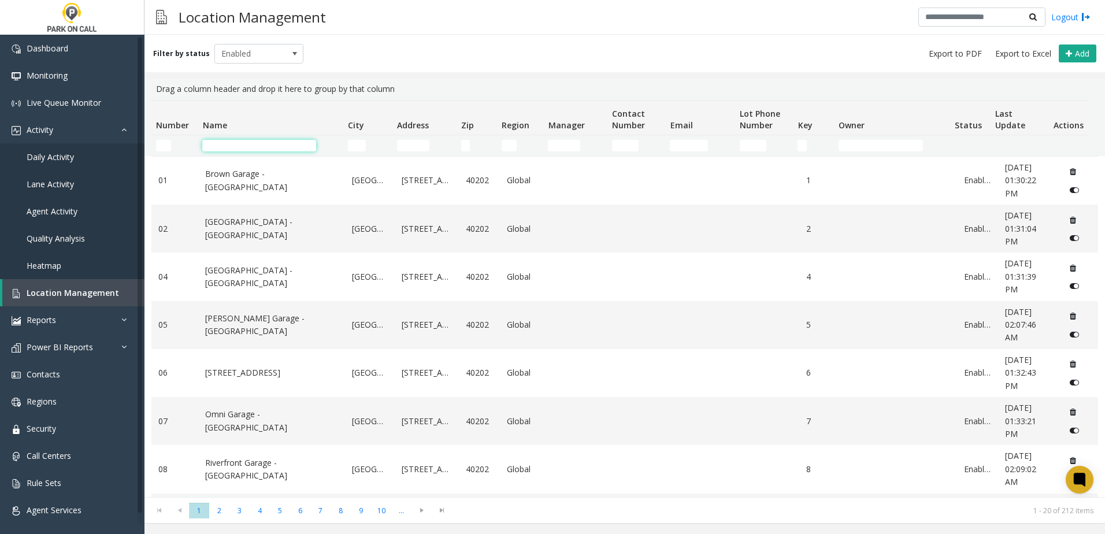
click at [274, 144] on input "Name Filter" at bounding box center [259, 146] width 114 height 12
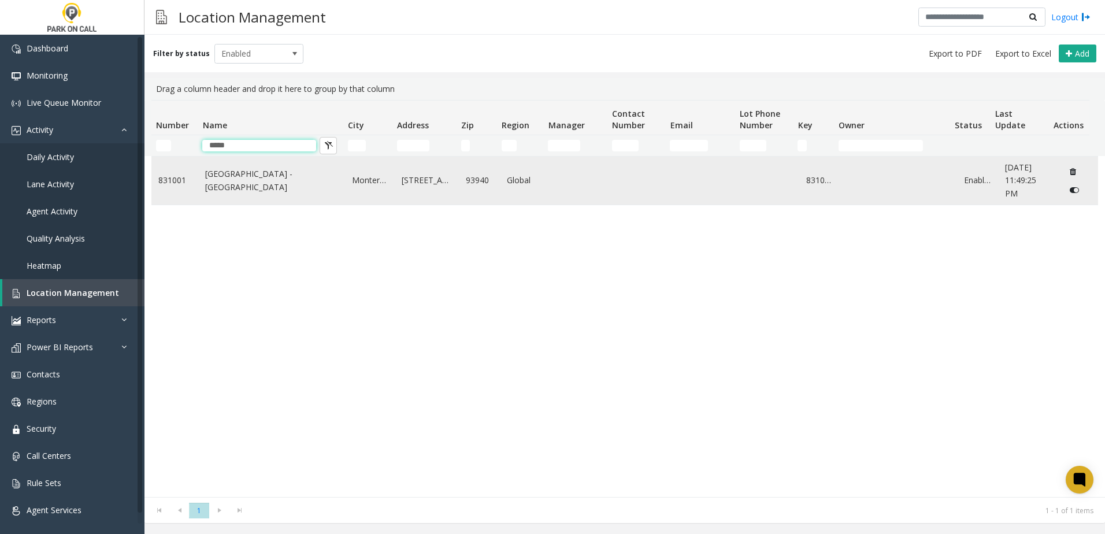
type input "*****"
click at [269, 176] on link "Heritage Harbor Parking Garage - Monterey Bay Aquarium" at bounding box center [271, 181] width 133 height 26
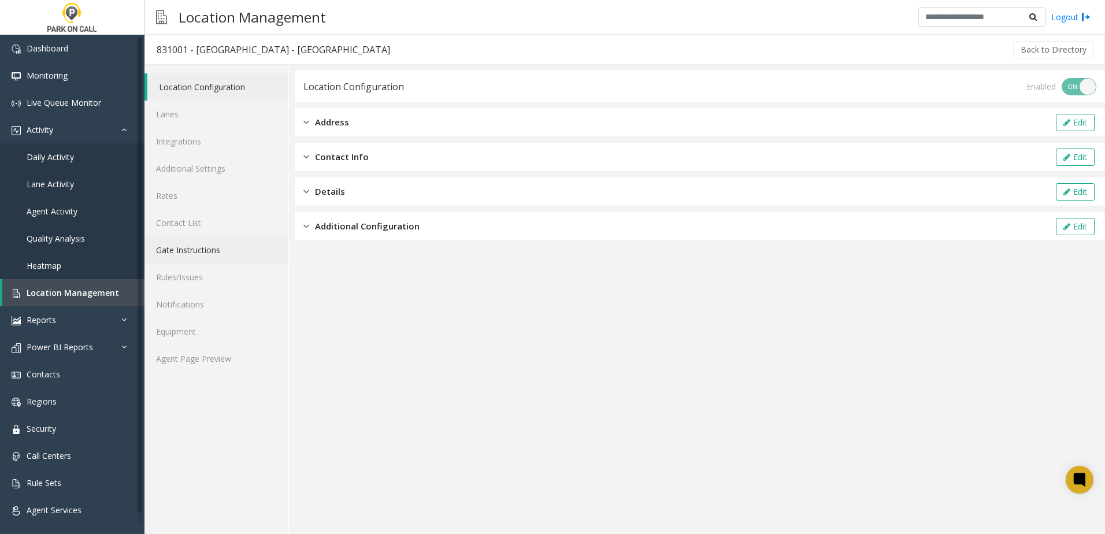
click at [230, 248] on link "Gate Instructions" at bounding box center [216, 249] width 144 height 27
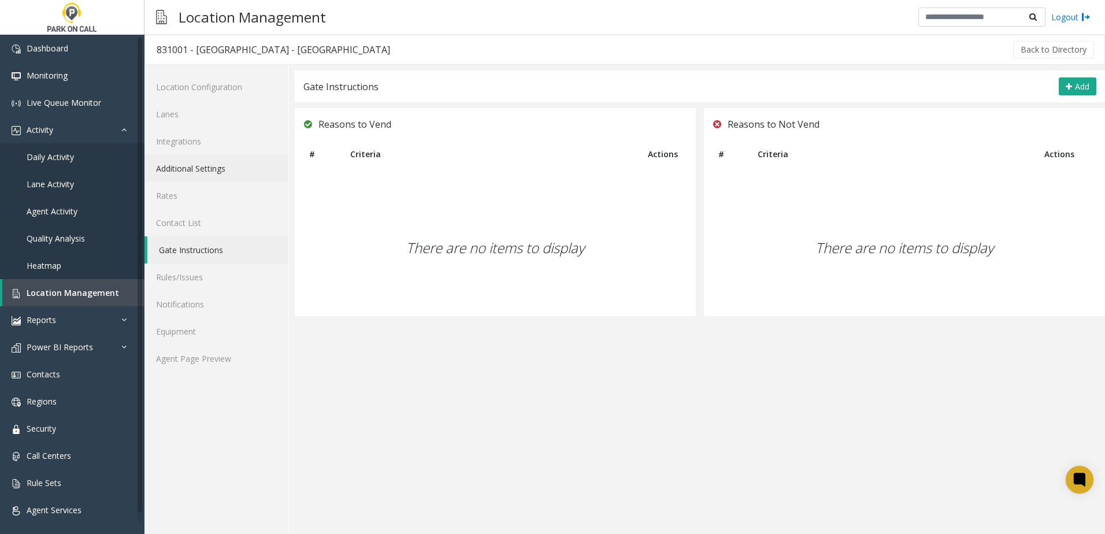
click at [236, 164] on link "Additional Settings" at bounding box center [216, 168] width 144 height 27
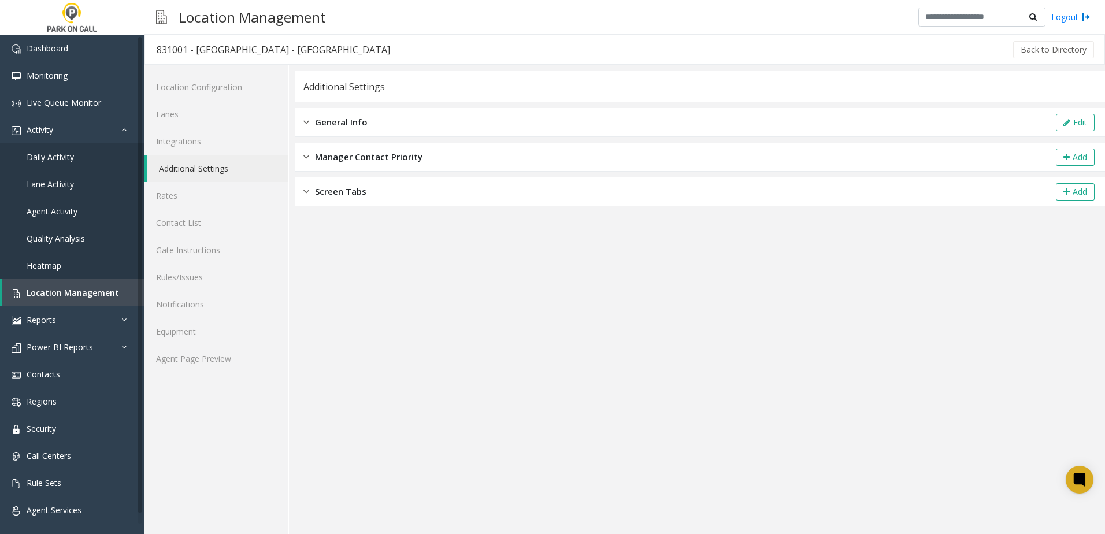
click at [366, 113] on div "General Info Edit" at bounding box center [700, 122] width 810 height 29
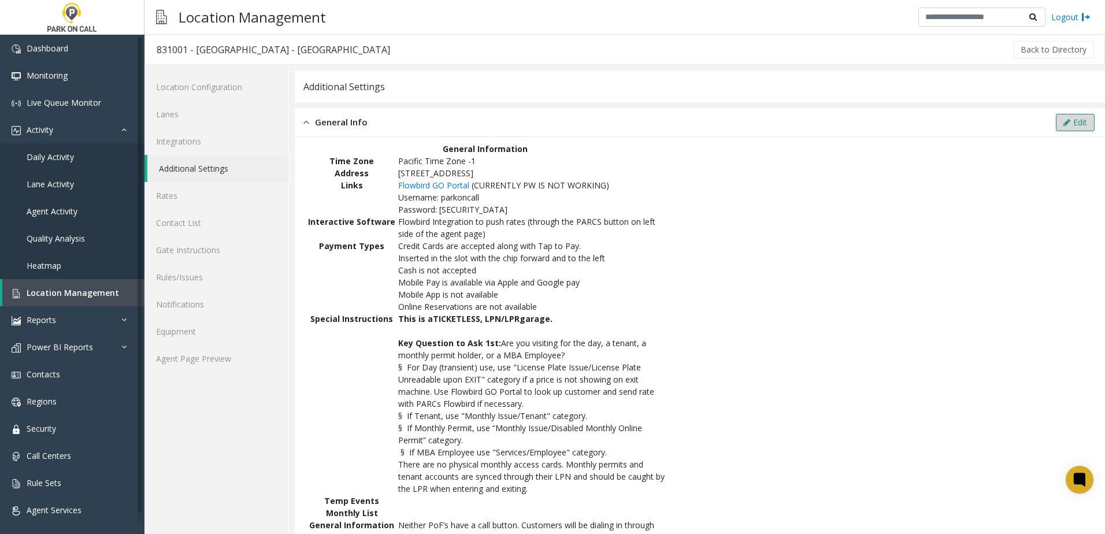
click at [1067, 123] on button "Edit" at bounding box center [1075, 122] width 39 height 17
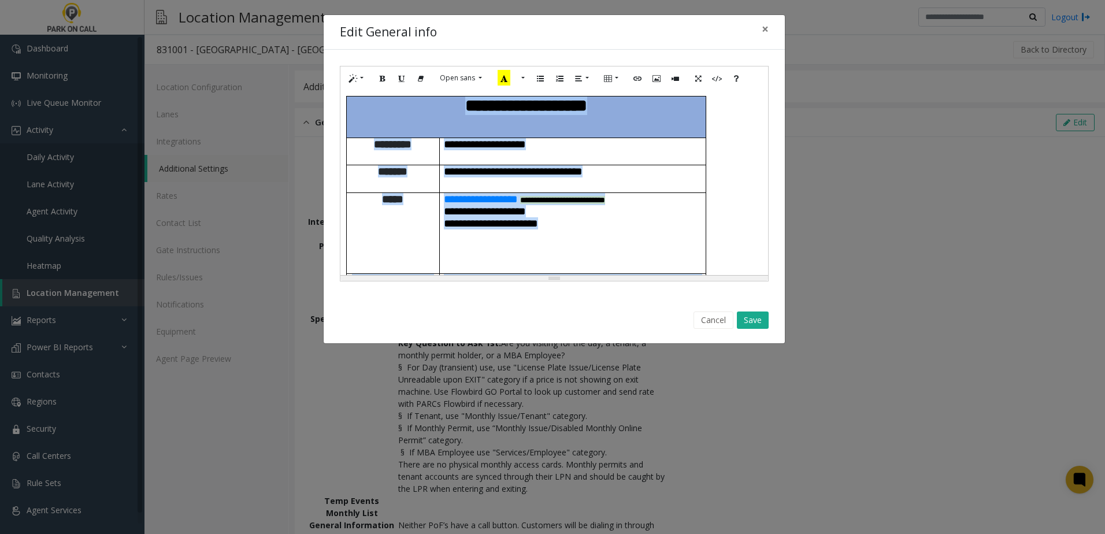
scroll to position [863, 0]
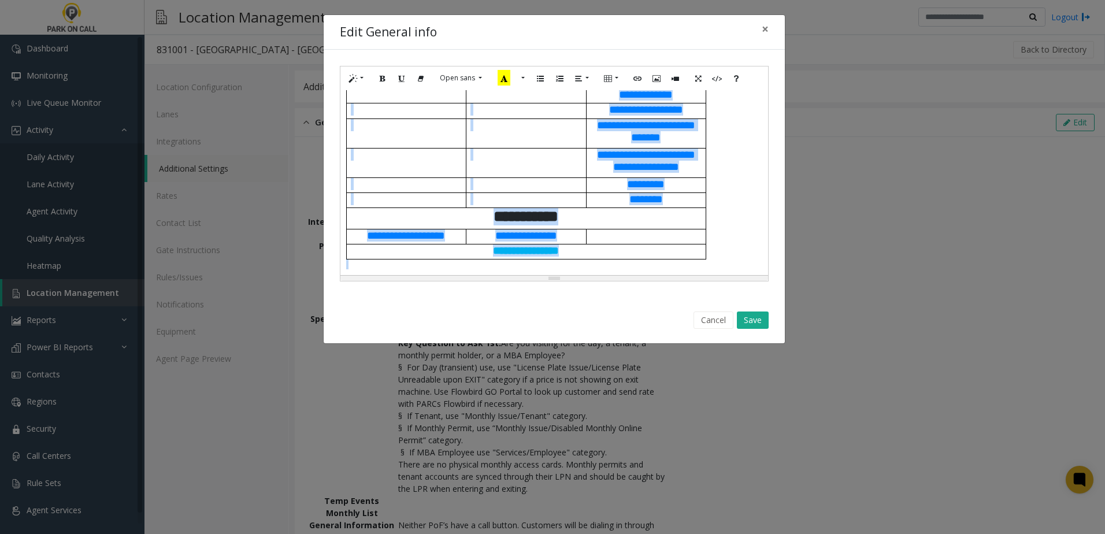
drag, startPoint x: 429, startPoint y: 109, endPoint x: 718, endPoint y: 561, distance: 536.7
click at [718, 533] on html "Dashboard Monitoring Live Queue Monitor Activity Daily Activity Lane Activity A…" at bounding box center [552, 267] width 1105 height 534
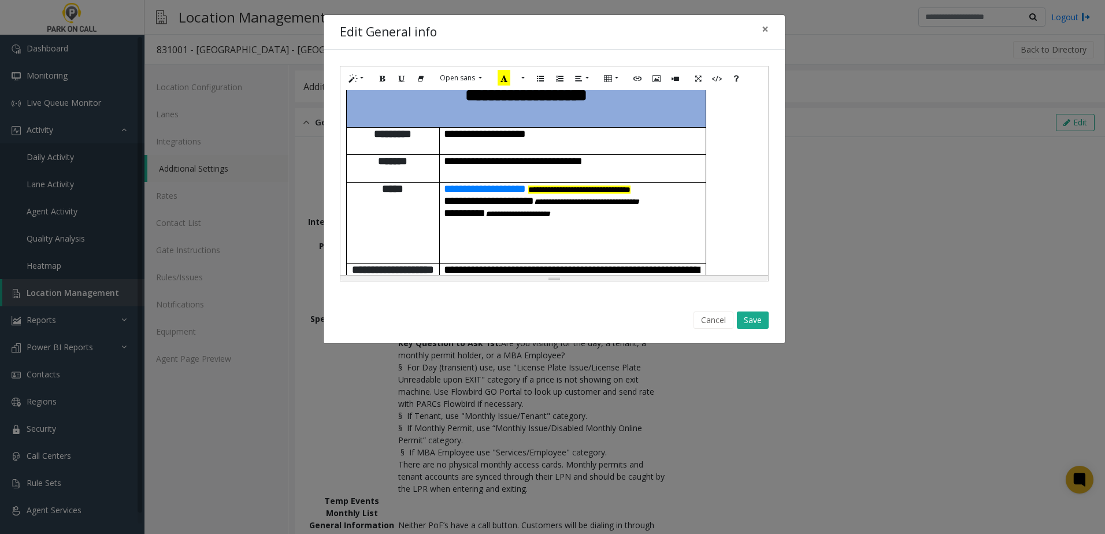
scroll to position [0, 0]
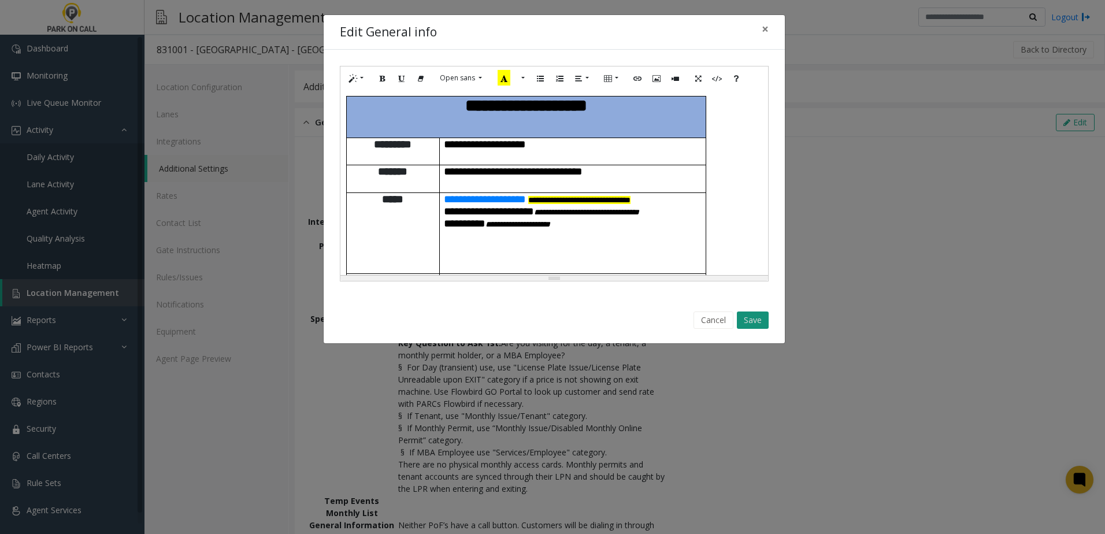
click at [758, 323] on button "Save" at bounding box center [753, 319] width 32 height 17
